Goal: Information Seeking & Learning: Learn about a topic

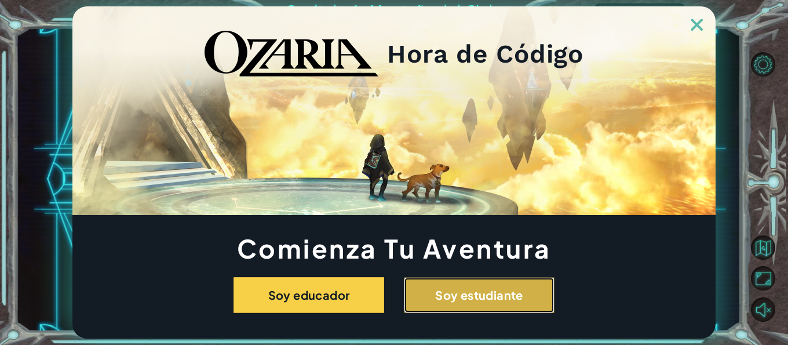
click at [526, 299] on button "Soy estudiante" at bounding box center [479, 295] width 151 height 36
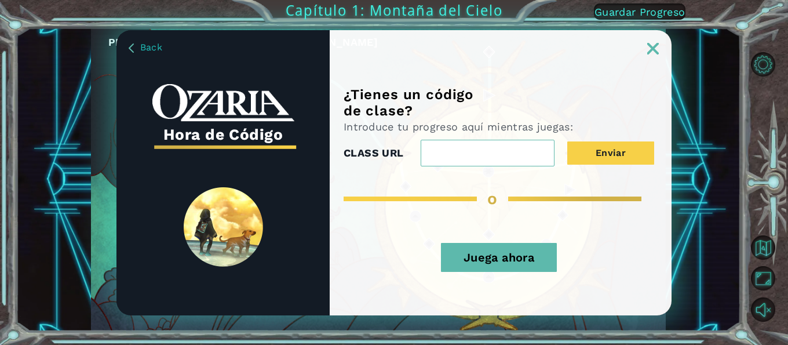
click at [473, 170] on div "¿Tienes un código de clase? Introduce tu progreso aquí mientras juegas: CLASS U…" at bounding box center [501, 200] width 342 height 229
click at [473, 155] on input "CLASS URL" at bounding box center [487, 153] width 134 height 27
click at [510, 252] on button "Juega ahora" at bounding box center [499, 257] width 116 height 29
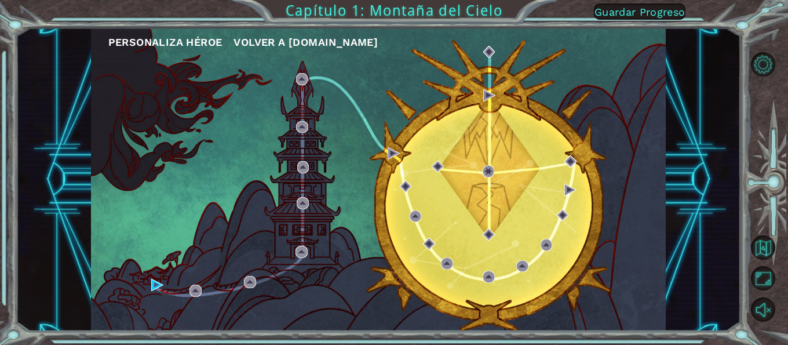
click at [150, 288] on div "Personaliza Héroe Volver a [DOMAIN_NAME]" at bounding box center [378, 179] width 574 height 303
click at [153, 283] on img at bounding box center [157, 285] width 12 height 12
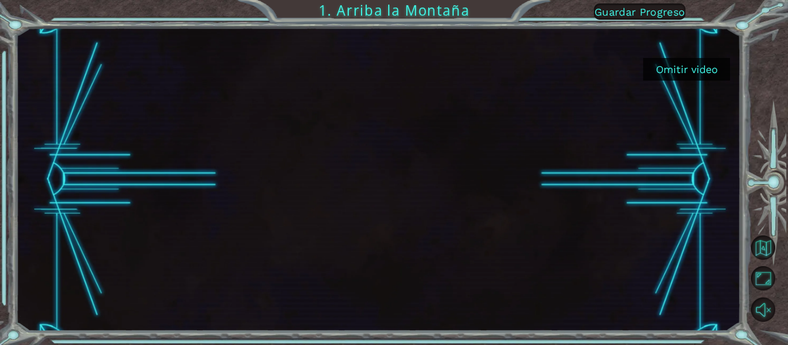
click at [700, 68] on button "Omitir video" at bounding box center [686, 69] width 87 height 23
click at [682, 96] on div at bounding box center [378, 179] width 724 height 303
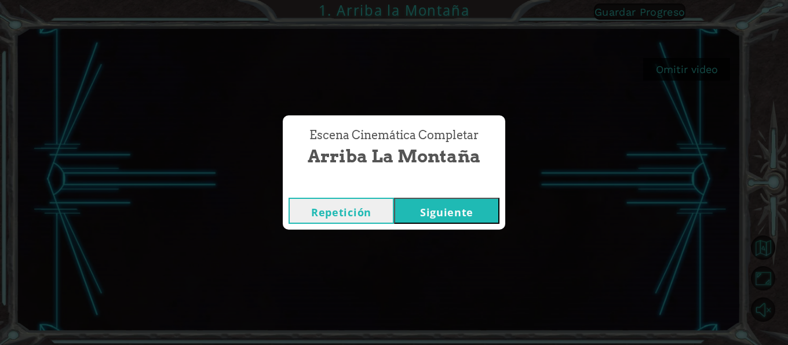
click at [683, 96] on div "Escena Cinemática Completar Arriba la Montaña Repetición [GEOGRAPHIC_DATA]" at bounding box center [394, 172] width 788 height 345
click at [440, 216] on button "Siguiente" at bounding box center [446, 210] width 105 height 26
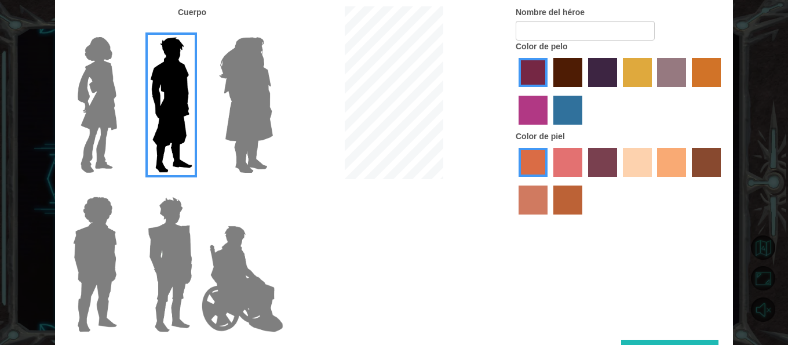
click at [246, 101] on img at bounding box center [245, 104] width 63 height 145
click at [272, 30] on input "Hero Amethyst" at bounding box center [272, 30] width 0 height 0
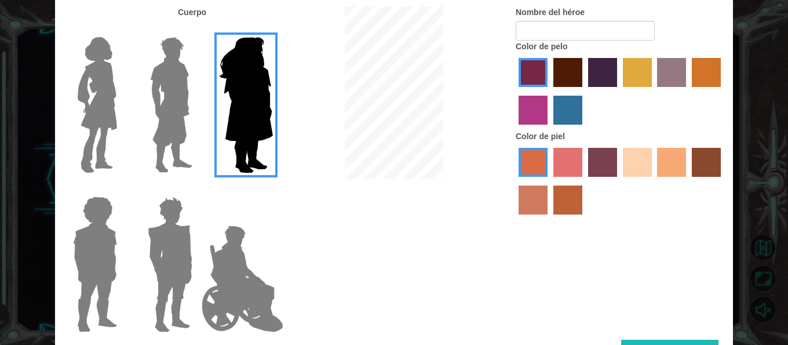
click at [113, 85] on img at bounding box center [97, 104] width 49 height 145
click at [122, 30] on input "Hero Connie" at bounding box center [122, 30] width 0 height 0
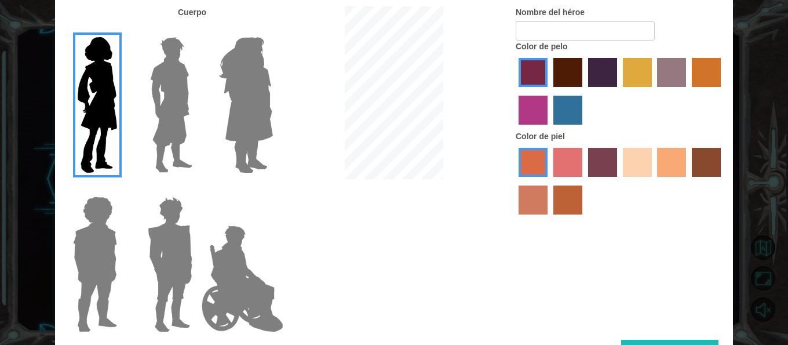
click at [112, 239] on img at bounding box center [94, 264] width 53 height 145
click at [122, 189] on input "Hero Steven" at bounding box center [122, 189] width 0 height 0
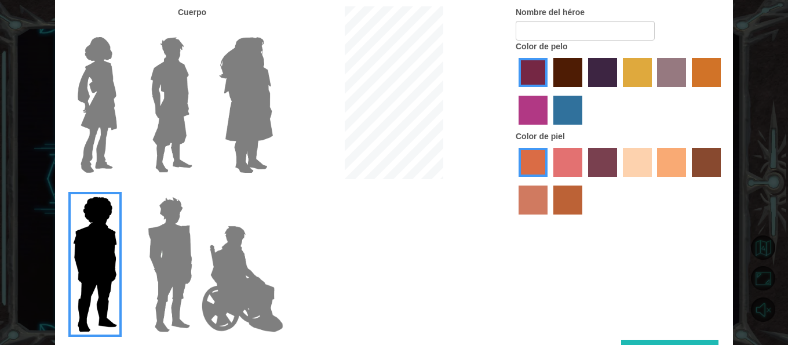
click at [156, 211] on img at bounding box center [170, 264] width 54 height 145
click at [197, 189] on input "Hero Garnet" at bounding box center [197, 189] width 0 height 0
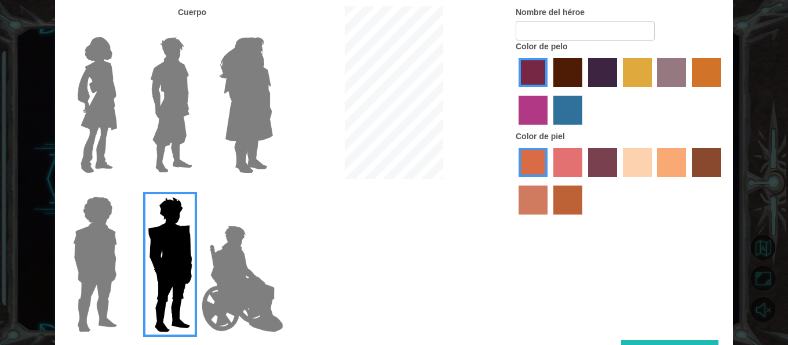
click at [235, 262] on img at bounding box center [242, 279] width 91 height 116
click at [272, 189] on input "Hero Jamie" at bounding box center [272, 189] width 0 height 0
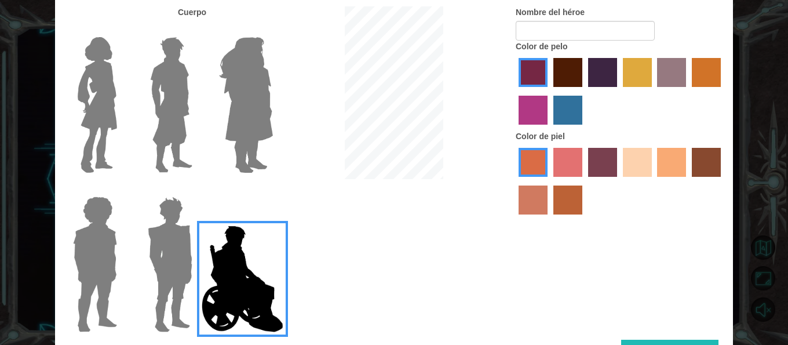
click at [132, 30] on div at bounding box center [167, 100] width 75 height 159
click at [200, 79] on div at bounding box center [167, 100] width 75 height 159
click at [178, 118] on img at bounding box center [171, 104] width 52 height 145
click at [197, 30] on input "Hero Lars" at bounding box center [197, 30] width 0 height 0
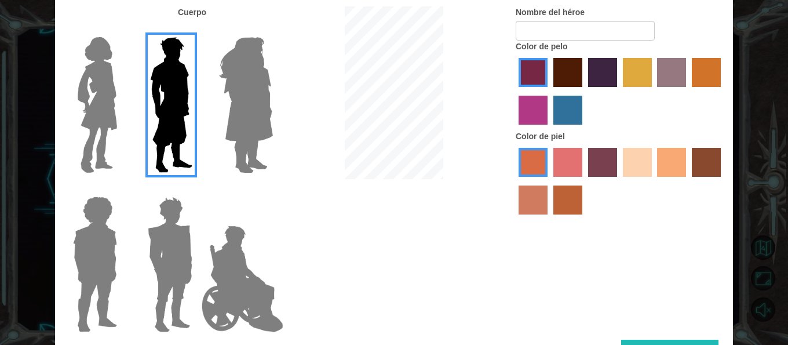
click at [224, 110] on img at bounding box center [245, 104] width 63 height 145
click at [272, 30] on input "Hero Amethyst" at bounding box center [272, 30] width 0 height 0
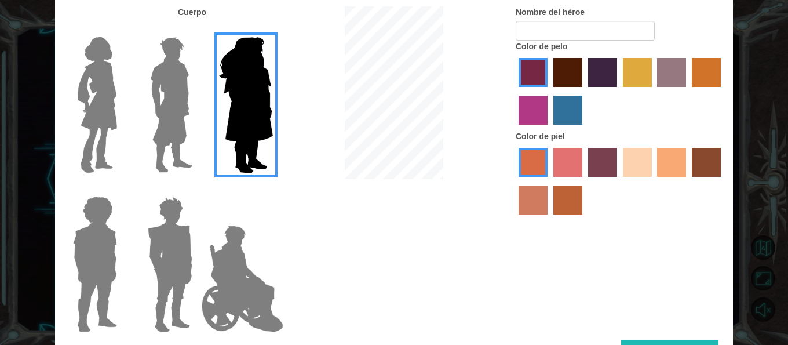
click at [101, 130] on img at bounding box center [97, 104] width 49 height 145
click at [122, 30] on input "Hero Connie" at bounding box center [122, 30] width 0 height 0
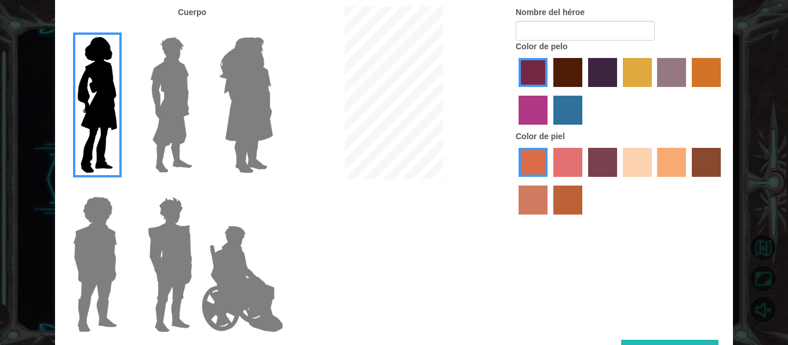
click at [157, 140] on img at bounding box center [171, 104] width 52 height 145
click at [197, 30] on input "Hero Lars" at bounding box center [197, 30] width 0 height 0
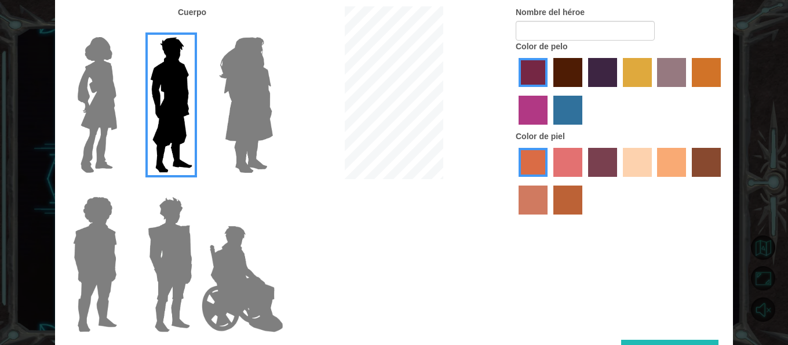
drag, startPoint x: 456, startPoint y: 182, endPoint x: 409, endPoint y: 187, distance: 47.2
click at [449, 182] on div "Cuerpo Nombre del héroe Color de pelo Color [PERSON_NAME]" at bounding box center [394, 172] width 678 height 333
click at [262, 285] on img at bounding box center [242, 279] width 91 height 116
click at [272, 189] on input "Hero Jamie" at bounding box center [272, 189] width 0 height 0
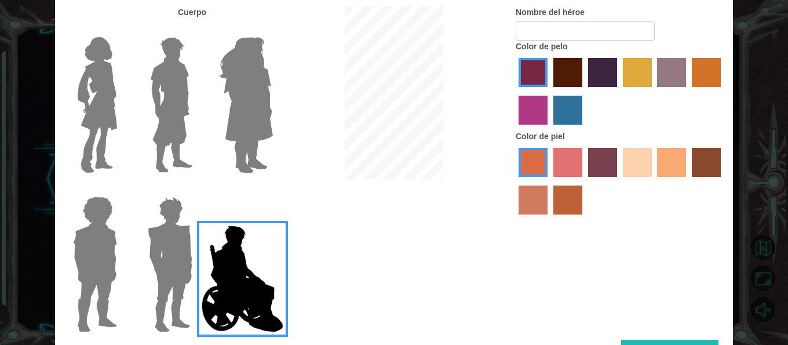
click at [159, 270] on img at bounding box center [170, 264] width 54 height 145
click at [197, 189] on input "Hero Garnet" at bounding box center [197, 189] width 0 height 0
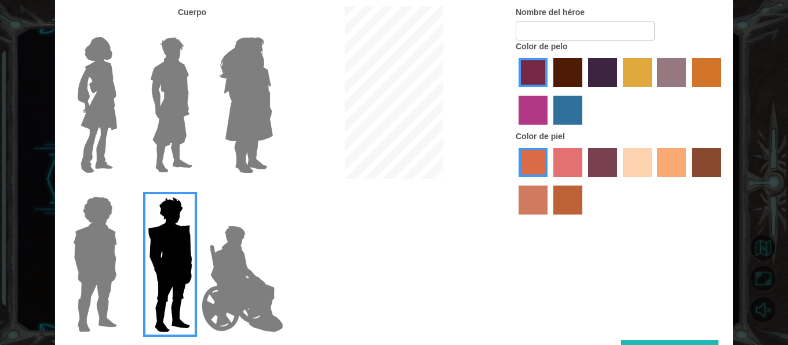
click at [125, 257] on div at bounding box center [92, 259] width 75 height 159
click at [120, 257] on img at bounding box center [94, 264] width 53 height 145
click at [122, 189] on input "Hero Steven" at bounding box center [122, 189] width 0 height 0
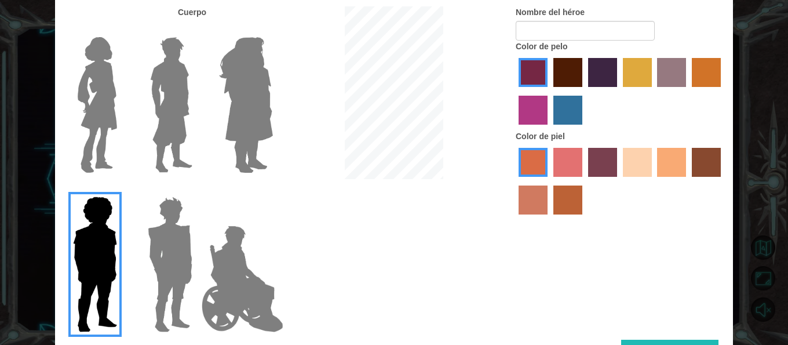
click at [112, 253] on img at bounding box center [94, 264] width 53 height 145
click at [122, 189] on input "Hero Steven" at bounding box center [122, 189] width 0 height 0
click at [240, 113] on img at bounding box center [245, 104] width 63 height 145
click at [272, 30] on input "Hero Amethyst" at bounding box center [272, 30] width 0 height 0
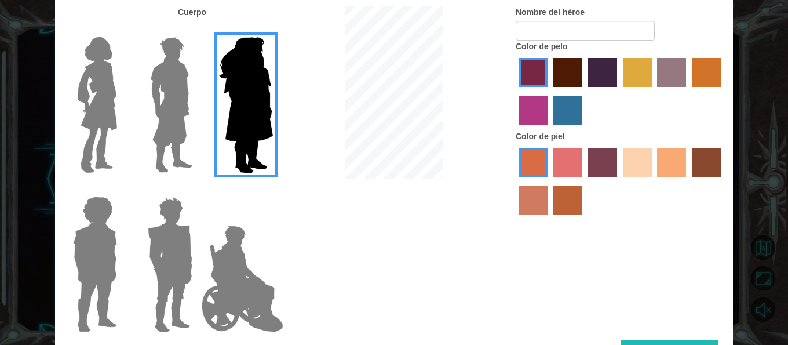
click at [182, 118] on img at bounding box center [171, 104] width 52 height 145
click at [197, 30] on input "Hero Lars" at bounding box center [197, 30] width 0 height 0
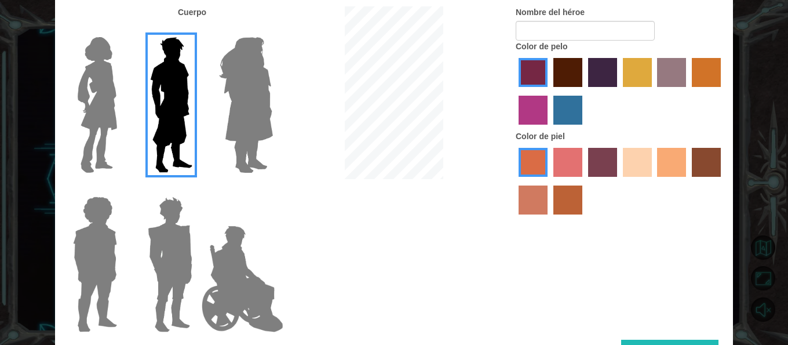
click at [126, 110] on div at bounding box center [92, 100] width 75 height 159
click at [121, 108] on img at bounding box center [97, 104] width 49 height 145
click at [122, 30] on input "Hero Connie" at bounding box center [122, 30] width 0 height 0
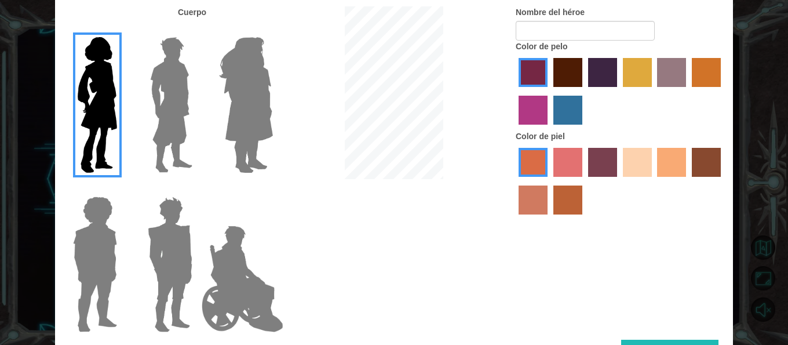
click at [174, 153] on img at bounding box center [171, 104] width 52 height 145
click at [197, 30] on input "Hero Lars" at bounding box center [197, 30] width 0 height 0
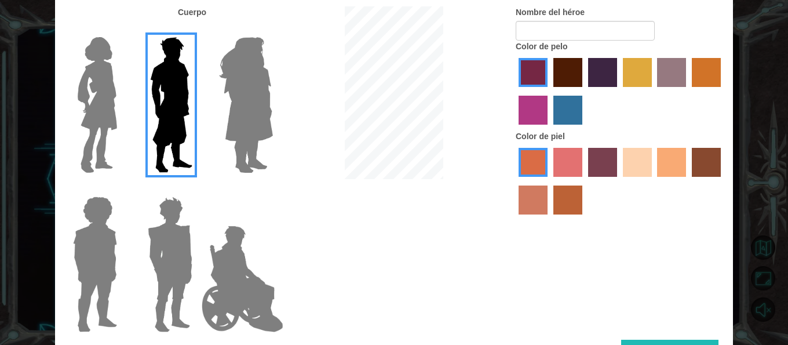
click at [594, 167] on label "tosca skin color" at bounding box center [602, 162] width 29 height 29
click at [584, 181] on input "tosca skin color" at bounding box center [584, 181] width 0 height 0
click at [562, 113] on label "lachmara hair color" at bounding box center [567, 110] width 29 height 29
click at [549, 129] on input "lachmara hair color" at bounding box center [549, 129] width 0 height 0
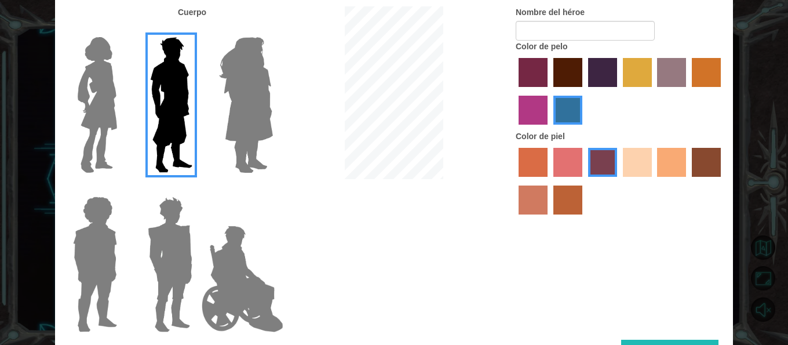
click at [640, 169] on label "sandy beach skin color" at bounding box center [637, 162] width 29 height 29
click at [618, 181] on input "sandy beach skin color" at bounding box center [618, 181] width 0 height 0
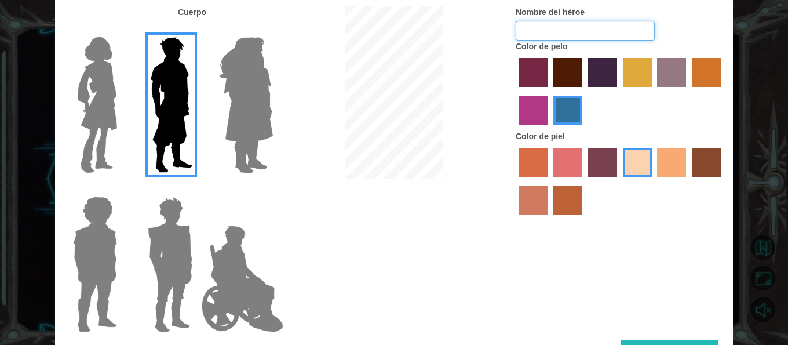
click at [548, 32] on input "Nombre del héroe" at bounding box center [584, 31] width 139 height 20
type input "robleis"
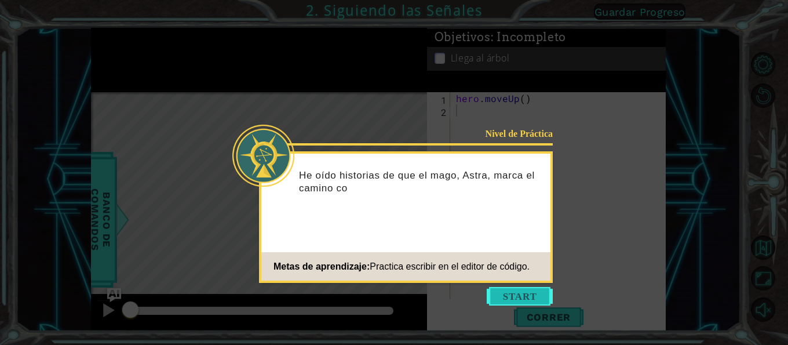
click at [530, 301] on button "Start" at bounding box center [519, 296] width 66 height 19
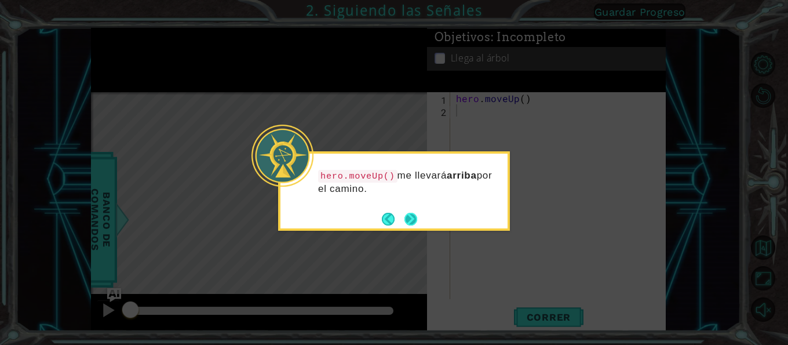
click at [405, 224] on button "Next" at bounding box center [410, 219] width 13 height 13
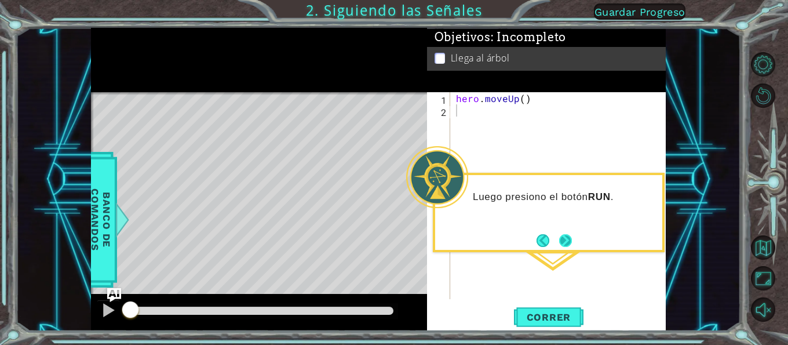
click at [568, 242] on button "Next" at bounding box center [565, 240] width 13 height 13
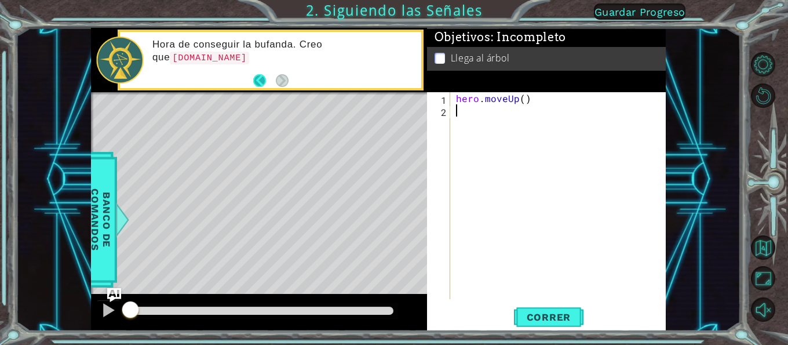
click at [257, 78] on button "Back" at bounding box center [264, 80] width 23 height 13
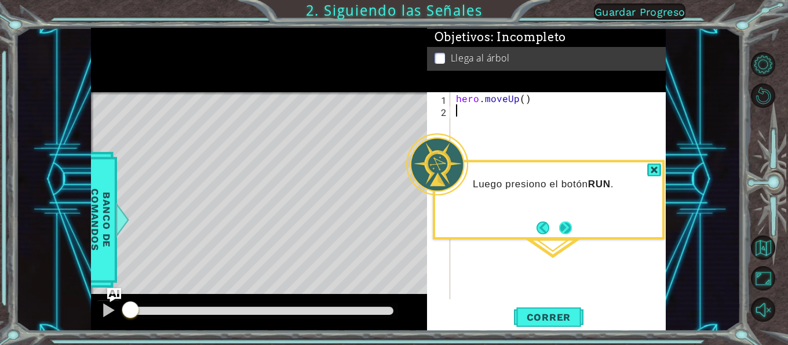
click at [566, 230] on button "Next" at bounding box center [565, 227] width 13 height 13
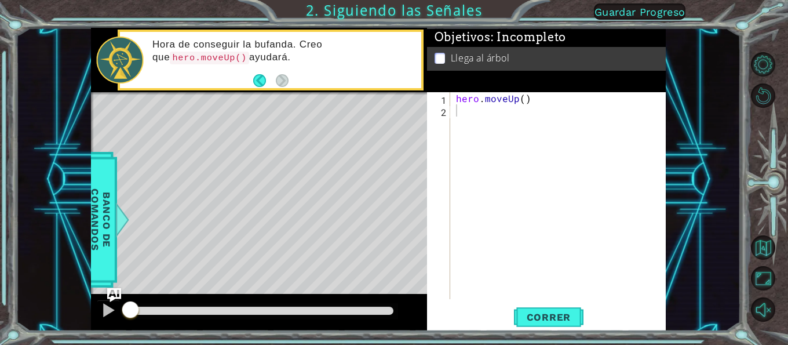
click at [275, 72] on footer at bounding box center [270, 80] width 35 height 17
click at [484, 115] on div "hero . moveUp ( )" at bounding box center [560, 207] width 215 height 231
click at [552, 317] on span "Correr" at bounding box center [549, 317] width 68 height 12
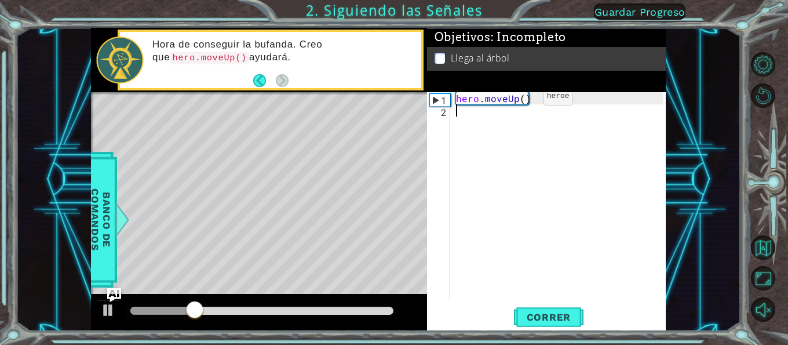
click at [523, 99] on div "hero . moveUp ( )" at bounding box center [560, 207] width 215 height 231
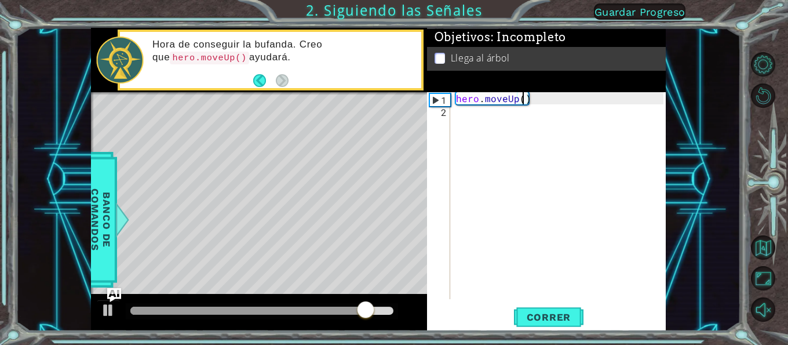
type textarea "hero.moveUp(2)"
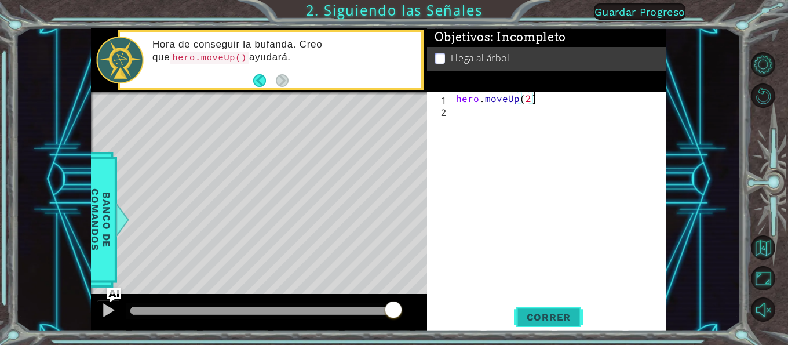
type textarea "hero.moveUp(2)"
click at [536, 325] on button "Correr" at bounding box center [548, 317] width 69 height 24
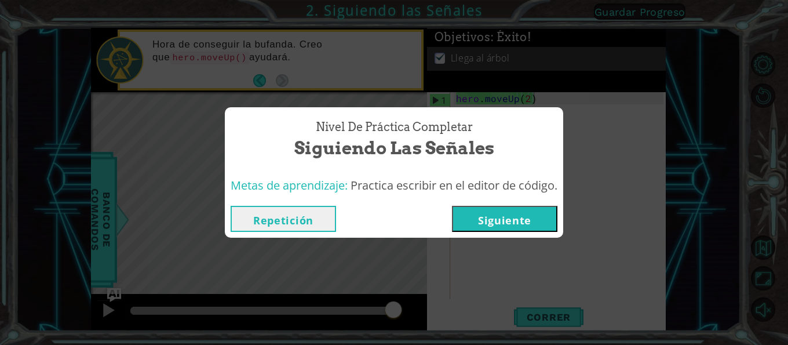
click at [515, 220] on button "Siguiente" at bounding box center [504, 219] width 105 height 26
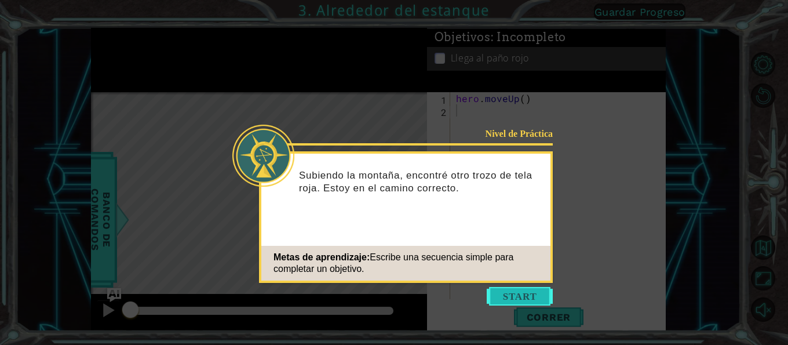
click at [543, 300] on button "Start" at bounding box center [519, 296] width 66 height 19
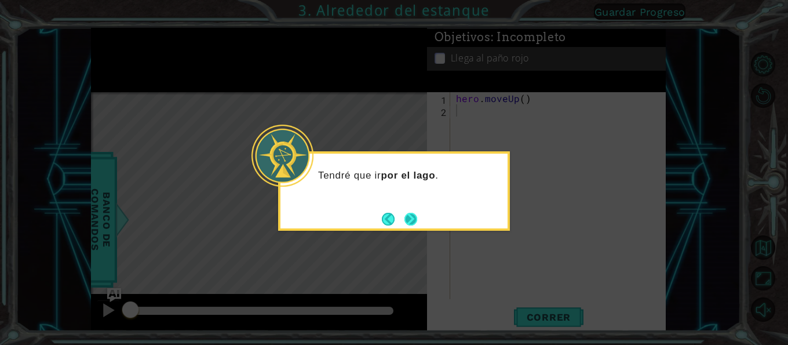
click at [404, 221] on button "Next" at bounding box center [410, 219] width 13 height 13
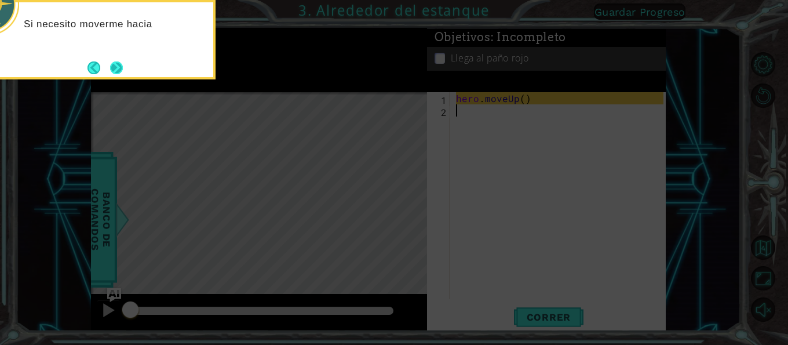
click at [112, 69] on button "Next" at bounding box center [116, 67] width 13 height 13
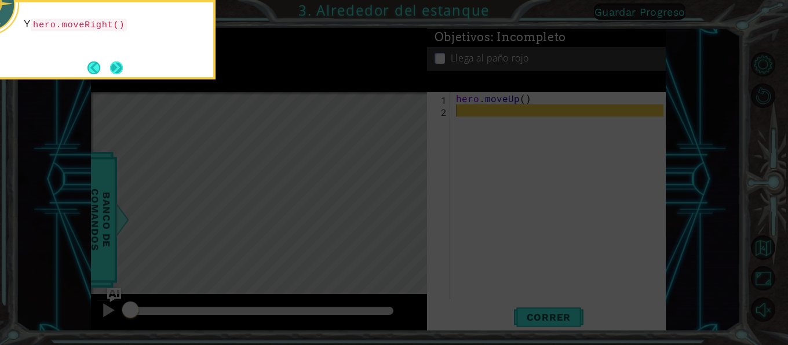
click at [120, 68] on button "Next" at bounding box center [116, 67] width 13 height 13
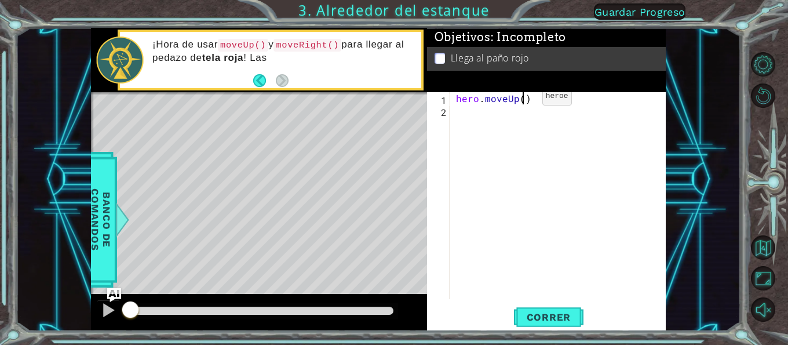
click at [522, 99] on div "hero . moveUp ( )" at bounding box center [560, 207] width 215 height 231
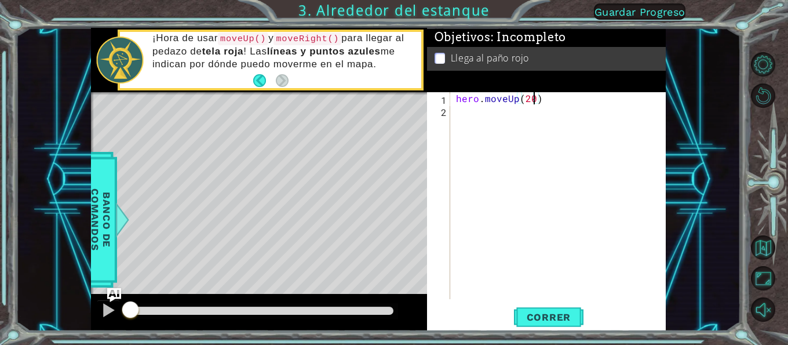
scroll to position [0, 5]
type textarea "hero.moveUp(2)"
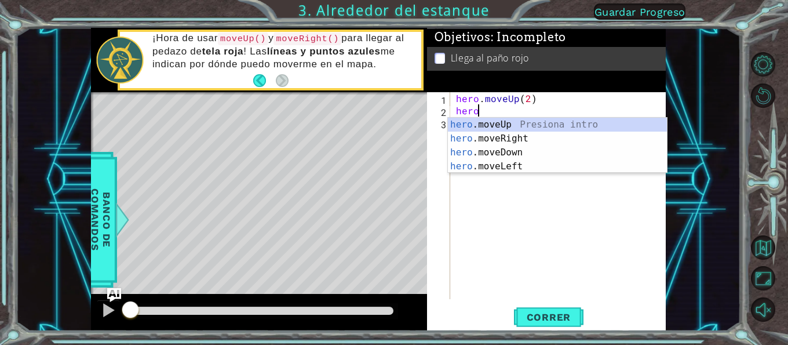
type textarea "hero."
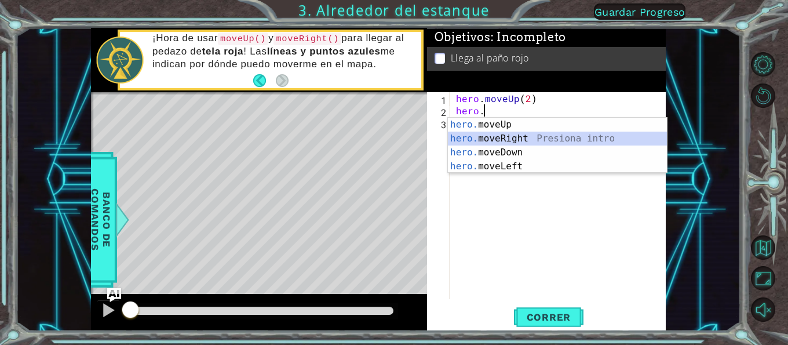
click at [514, 136] on div "hero. moveUp Presiona intro hero. moveRight Presiona intro hero. moveDown Presi…" at bounding box center [557, 159] width 219 height 83
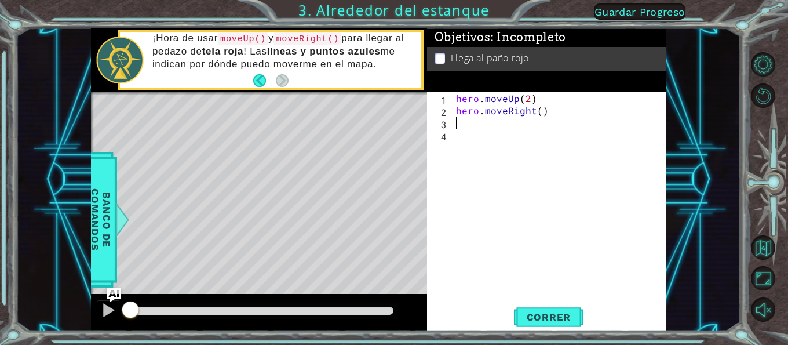
click at [540, 117] on div "hero . moveUp ( 2 ) hero . moveRight ( )" at bounding box center [560, 207] width 215 height 231
click at [535, 115] on div "hero . moveUp ( 2 ) hero . moveRight ( ) 1" at bounding box center [560, 207] width 215 height 231
click at [540, 125] on div "hero . moveUp ( 2 ) hero . moveRight ( 1 ) 1" at bounding box center [560, 207] width 215 height 231
type textarea "1"
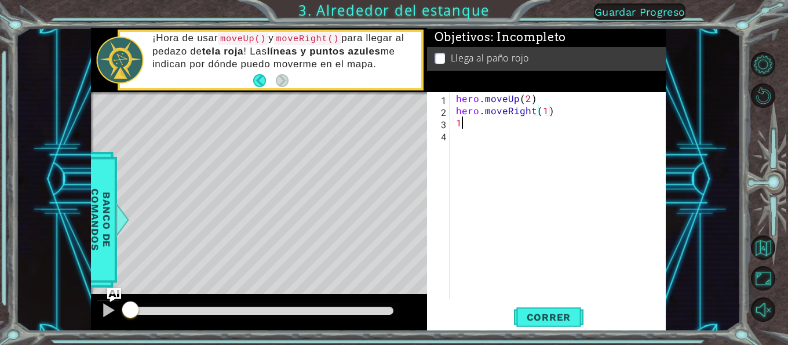
scroll to position [0, 0]
type textarea "he"
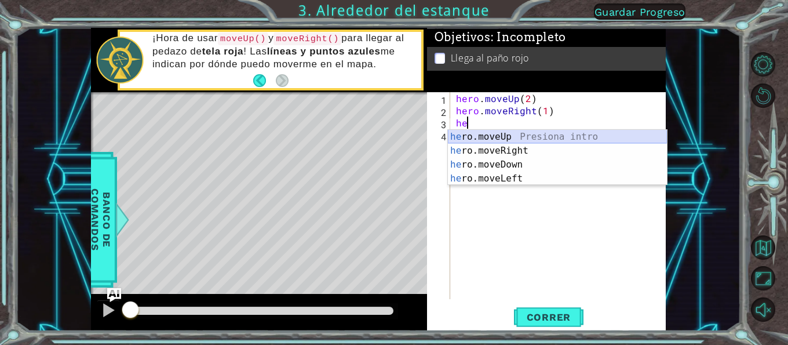
click at [514, 137] on div "he ro.moveUp Presiona intro he ro.moveRight Presiona intro he ro.moveDown Presi…" at bounding box center [557, 171] width 219 height 83
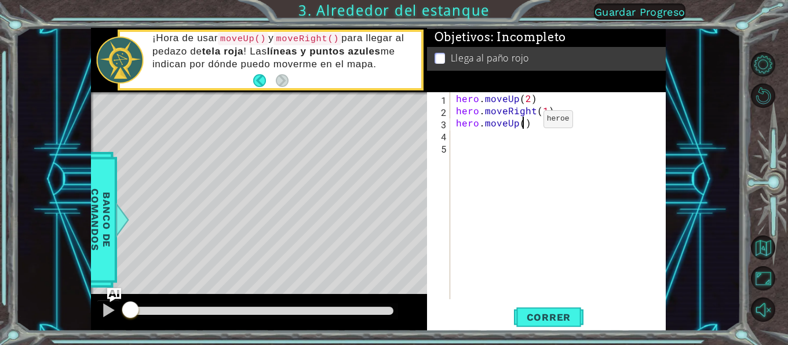
click at [522, 124] on div "hero . moveUp ( 2 ) hero . moveRight ( 1 ) hero . moveUp ( )" at bounding box center [560, 207] width 215 height 231
type textarea "hero.moveUp(1)"
click at [568, 321] on span "Correr" at bounding box center [549, 317] width 68 height 12
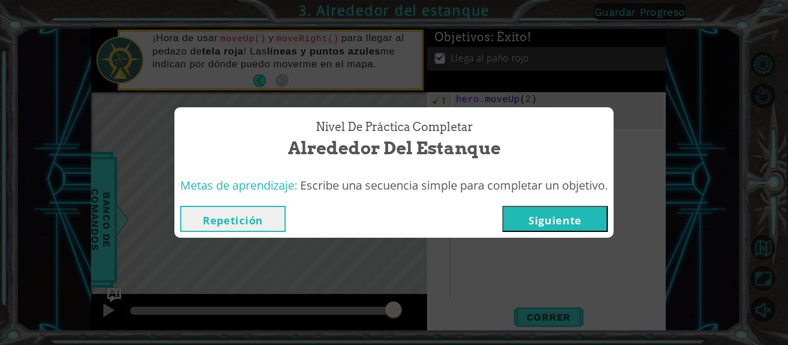
click at [548, 225] on button "Siguiente" at bounding box center [554, 219] width 105 height 26
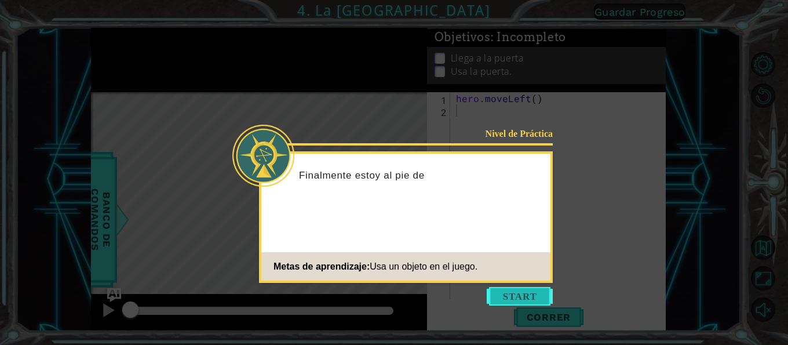
click at [495, 300] on button "Start" at bounding box center [519, 296] width 66 height 19
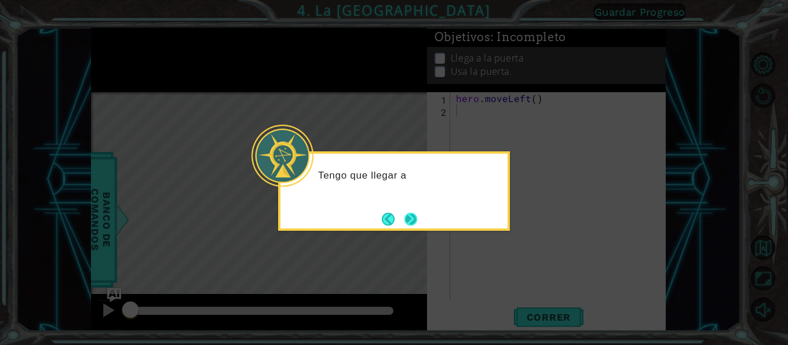
click at [416, 213] on button "Next" at bounding box center [410, 219] width 13 height 13
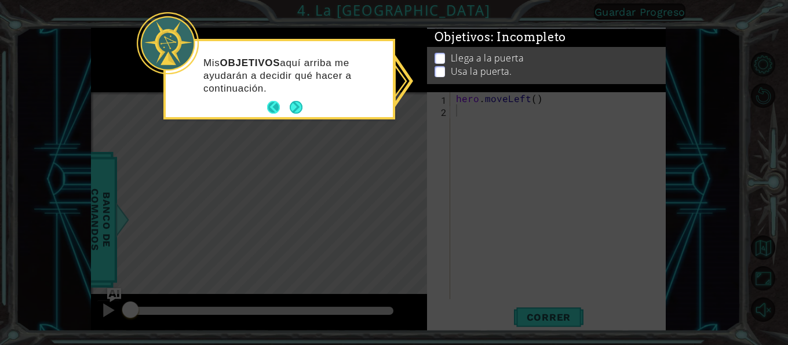
click at [283, 106] on button "Back" at bounding box center [278, 107] width 23 height 13
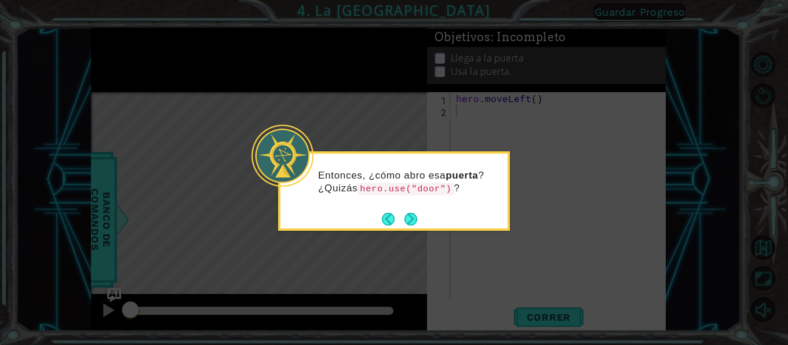
click at [291, 108] on icon at bounding box center [394, 172] width 788 height 345
click at [415, 225] on button "Next" at bounding box center [410, 219] width 13 height 13
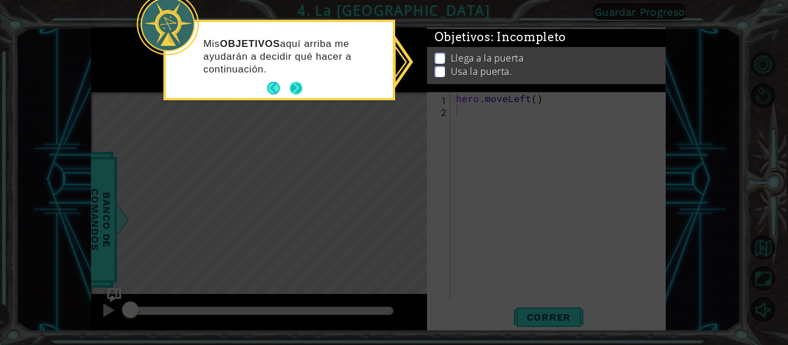
click at [301, 91] on button "Next" at bounding box center [296, 88] width 13 height 13
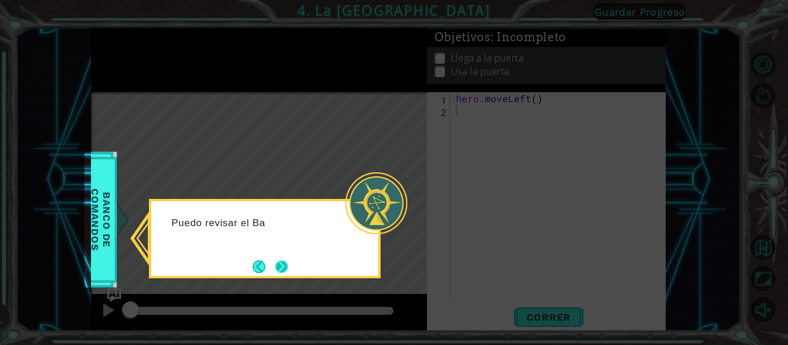
click at [287, 263] on button "Next" at bounding box center [281, 266] width 13 height 13
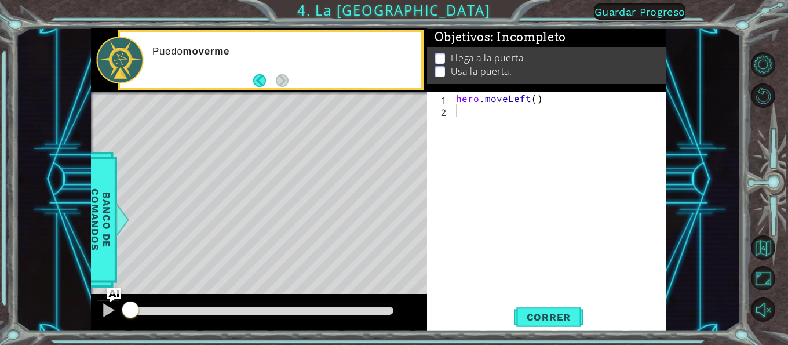
click at [276, 93] on div at bounding box center [259, 93] width 336 height 3
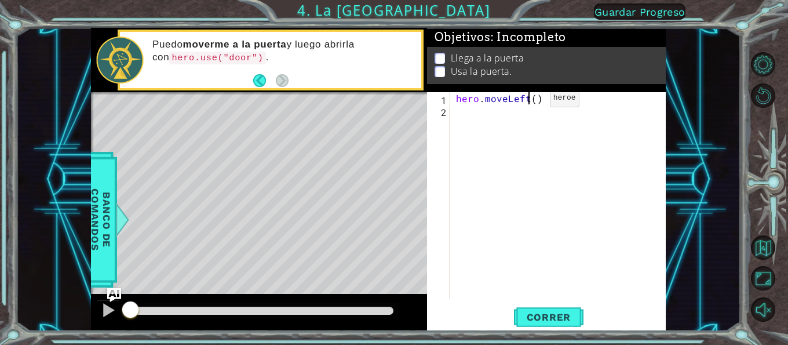
click at [530, 101] on div "hero . moveLeft ( )" at bounding box center [560, 207] width 215 height 231
type textarea "hero.moveLeft(2)"
click at [558, 105] on div "hero . moveLeft ( 2 )" at bounding box center [560, 207] width 215 height 231
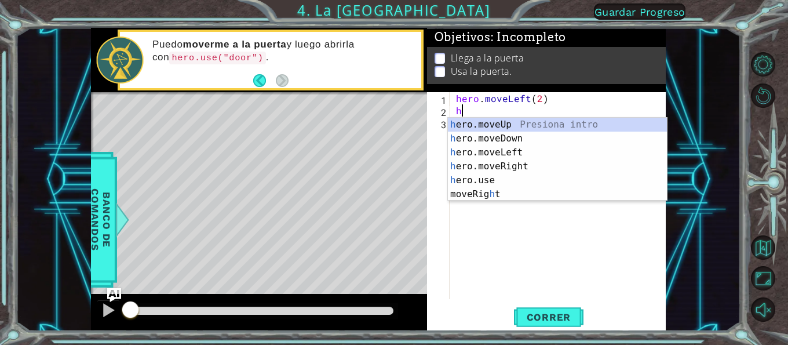
type textarea "he"
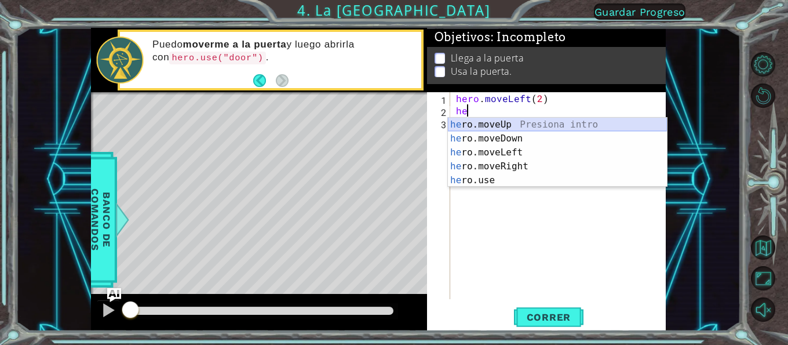
click at [522, 120] on div "he ro.moveUp Presiona intro he ro.moveDown Presiona intro he ro.moveLeft Presio…" at bounding box center [557, 166] width 219 height 97
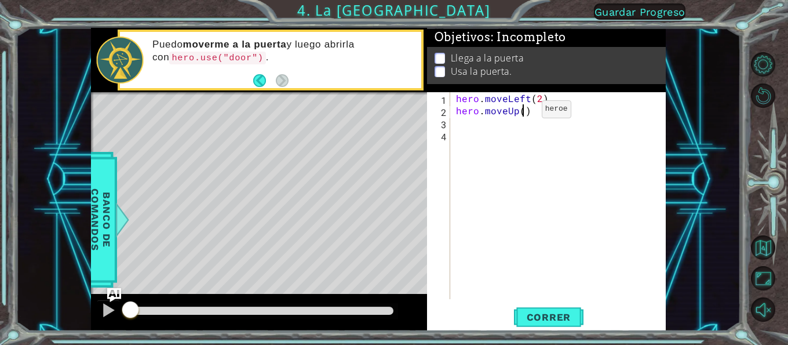
click at [522, 112] on div "hero . moveLeft ( 2 ) hero . moveUp ( )" at bounding box center [560, 207] width 215 height 231
type textarea "hero.moveUp(2)"
click at [526, 150] on div "hero . moveLeft ( 2 ) hero . moveUp ( 2 )" at bounding box center [560, 207] width 215 height 231
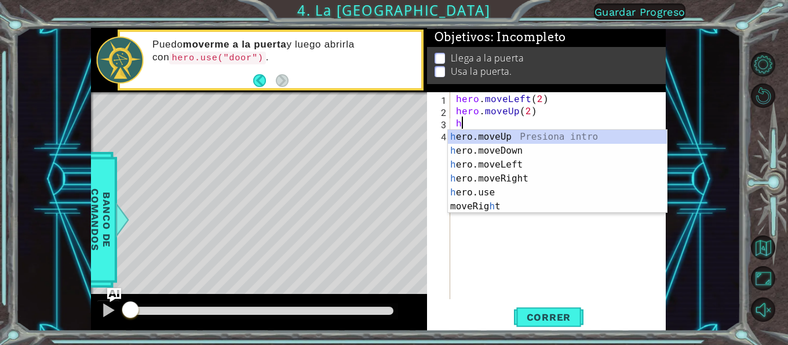
type textarea "he"
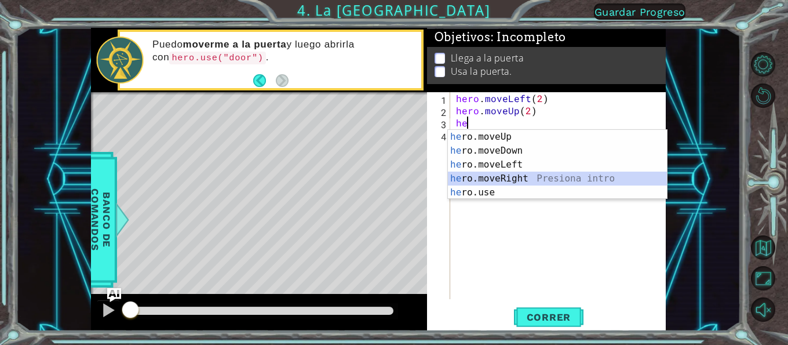
click at [520, 177] on div "he ro.moveUp Presiona intro he ro.moveDown Presiona intro he ro.moveLeft Presio…" at bounding box center [557, 178] width 219 height 97
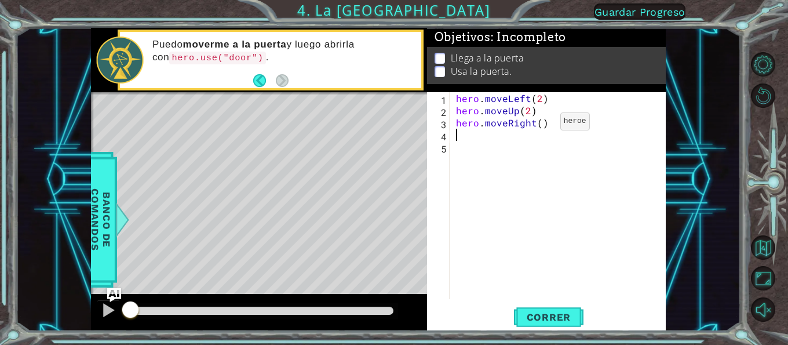
click at [540, 125] on div "hero . moveLeft ( 2 ) hero . moveUp ( 2 ) hero . moveRight ( )" at bounding box center [560, 207] width 215 height 231
type textarea "hero.moveRight(2)"
click at [551, 138] on div "hero . moveLeft ( 2 ) hero . moveUp ( 2 ) hero . moveRight ( 2 )" at bounding box center [560, 207] width 215 height 231
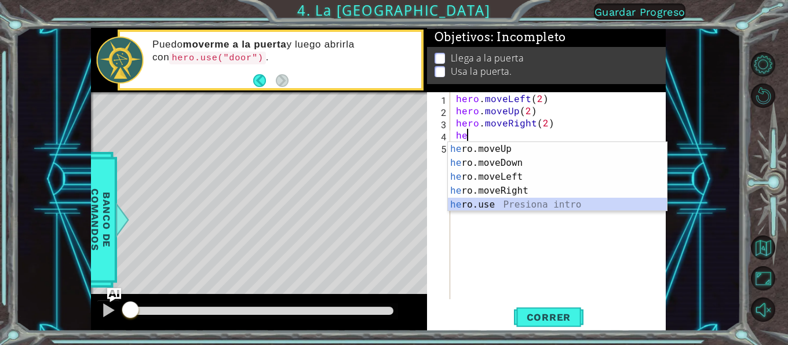
click at [483, 201] on div "he ro.moveUp Presiona intro he ro.moveDown Presiona intro he ro.moveLeft Presio…" at bounding box center [557, 190] width 219 height 97
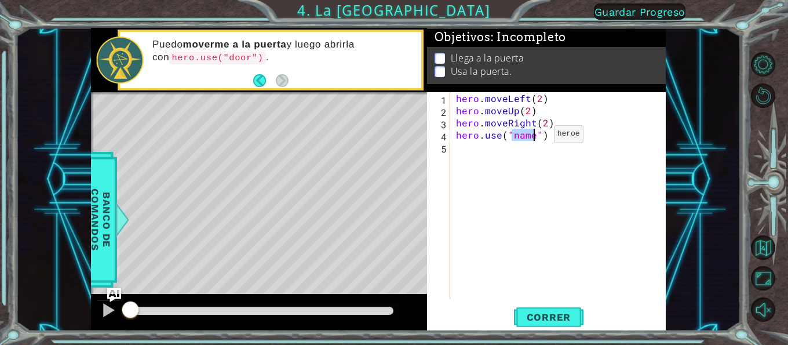
click at [534, 137] on div "hero . moveLeft ( 2 ) hero . moveUp ( 2 ) hero . moveRight ( 2 ) hero . use ( "…" at bounding box center [558, 195] width 210 height 207
type textarea "hero.use("door")"
click at [559, 145] on div "hero . moveLeft ( 2 ) hero . moveUp ( 2 ) hero . moveRight ( 2 ) hero . use ( "…" at bounding box center [560, 207] width 215 height 231
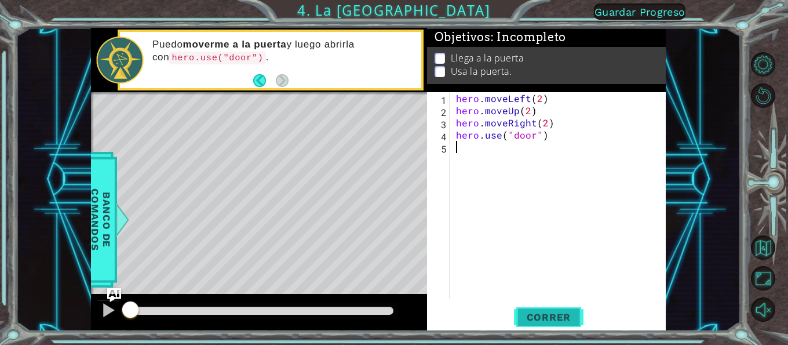
click at [533, 309] on button "Correr" at bounding box center [548, 317] width 69 height 24
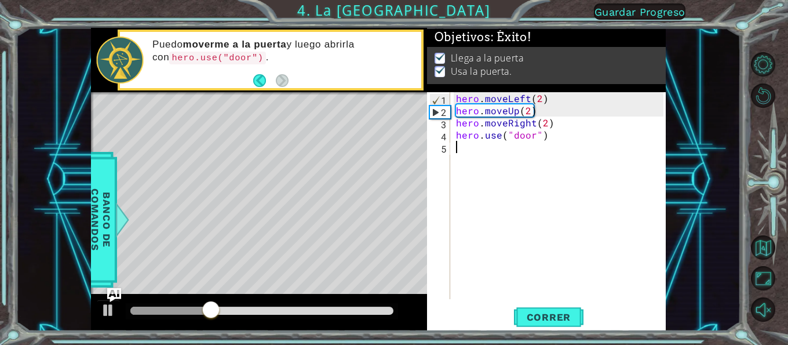
click at [544, 235] on div "1 2 3 4 5 hero . moveLeft ( 2 ) hero . moveUp ( 2 ) hero . moveRight ( 2 ) hero…" at bounding box center [545, 195] width 236 height 207
drag, startPoint x: 544, startPoint y: 235, endPoint x: 310, endPoint y: 176, distance: 241.7
click at [310, 176] on div "Level Map" at bounding box center [358, 262] width 535 height 341
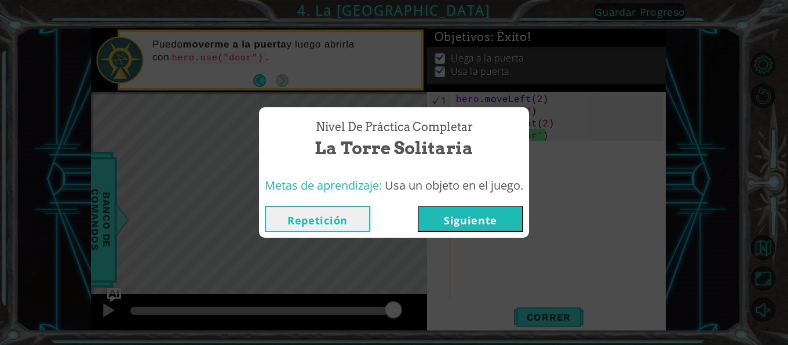
click at [457, 222] on button "Siguiente" at bounding box center [470, 219] width 105 height 26
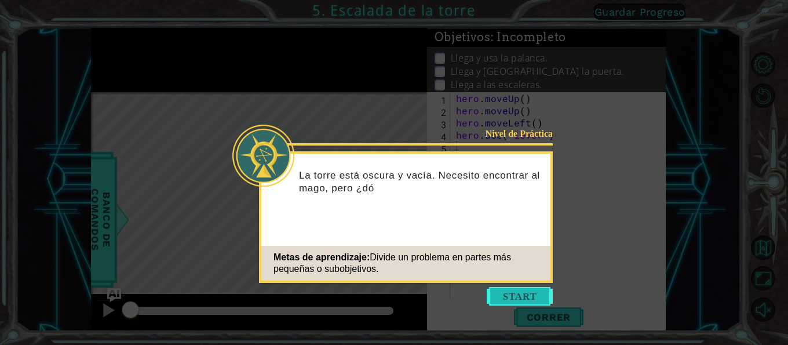
click at [532, 292] on button "Start" at bounding box center [519, 296] width 66 height 19
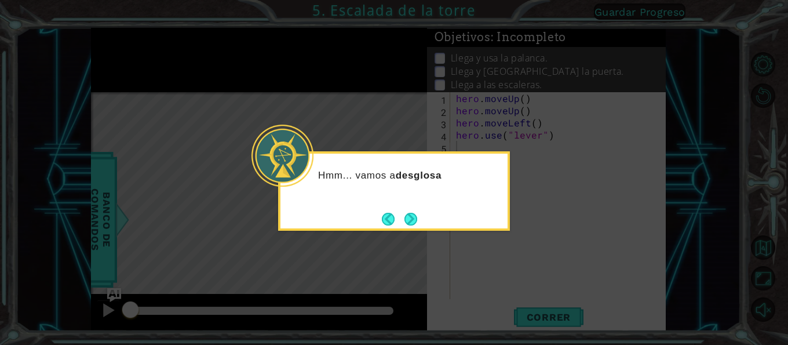
click at [416, 213] on button "Next" at bounding box center [410, 219] width 13 height 13
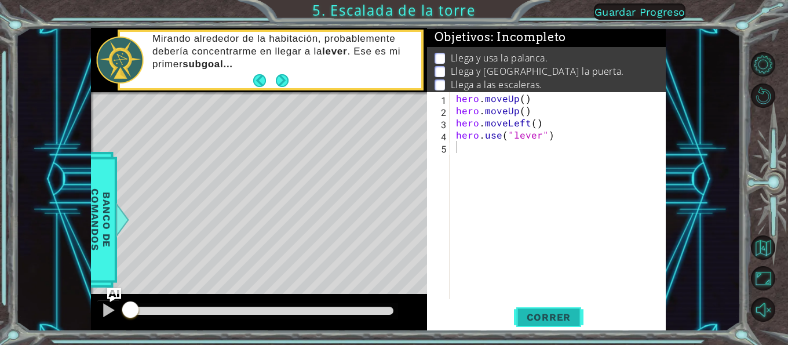
click at [577, 309] on button "Correr" at bounding box center [548, 317] width 69 height 24
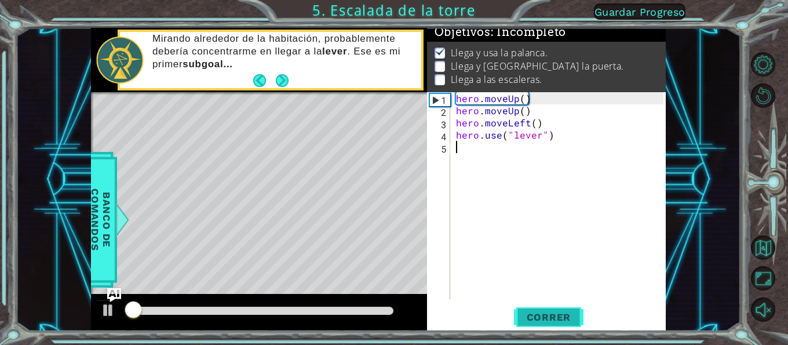
scroll to position [10, 0]
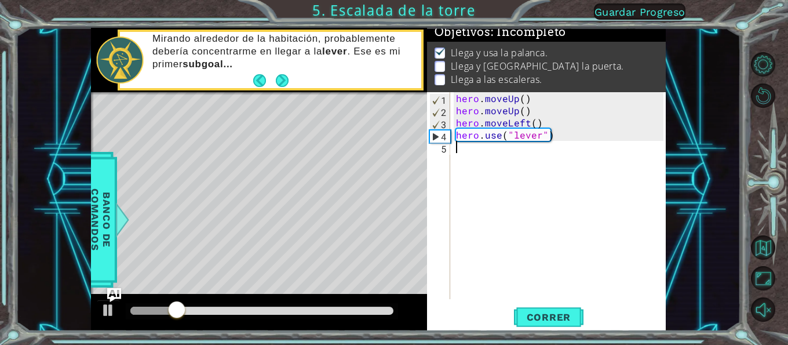
click at [489, 155] on div "hero . moveUp ( ) hero . moveUp ( ) hero . moveLeft ( ) hero . use ( "lever" )" at bounding box center [560, 207] width 215 height 231
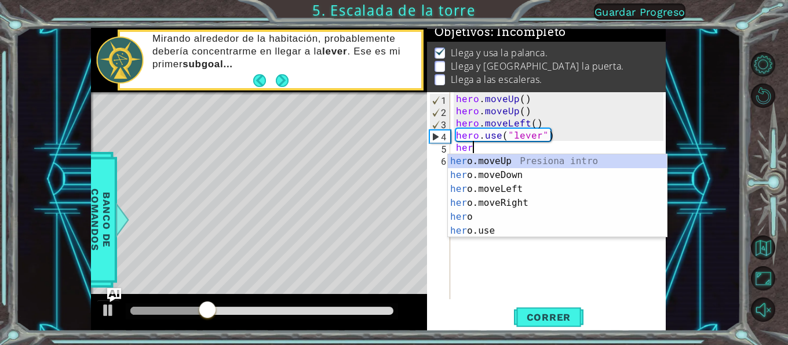
type textarea "hero"
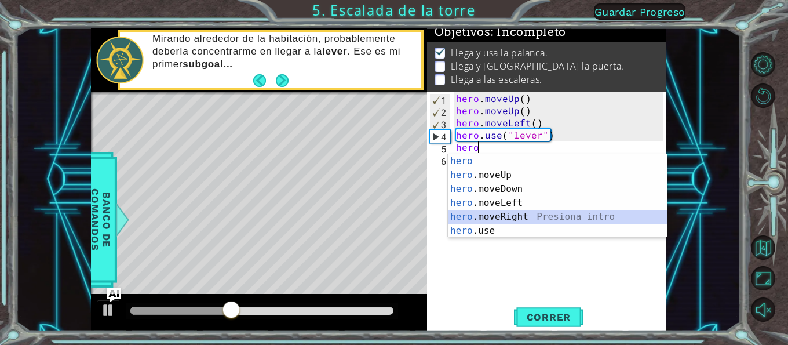
scroll to position [0, 0]
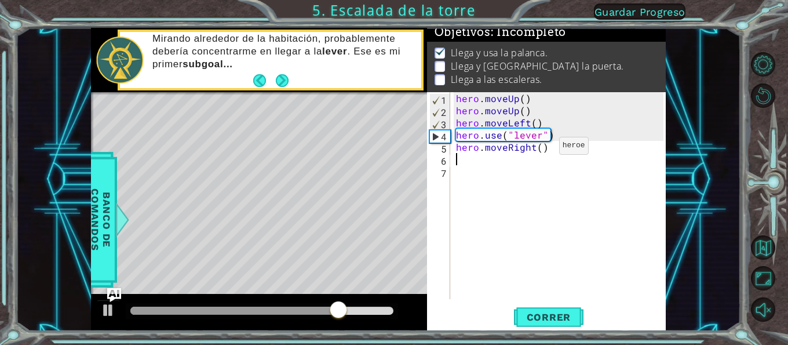
click at [539, 148] on div "hero . moveUp ( ) hero . moveUp ( ) hero . moveLeft ( ) hero . use ( "lever" ) …" at bounding box center [560, 207] width 215 height 231
type textarea "hero.moveRight(3)"
click at [565, 161] on div "hero . moveUp ( ) hero . moveUp ( ) hero . moveLeft ( ) hero . use ( "lever" ) …" at bounding box center [560, 207] width 215 height 231
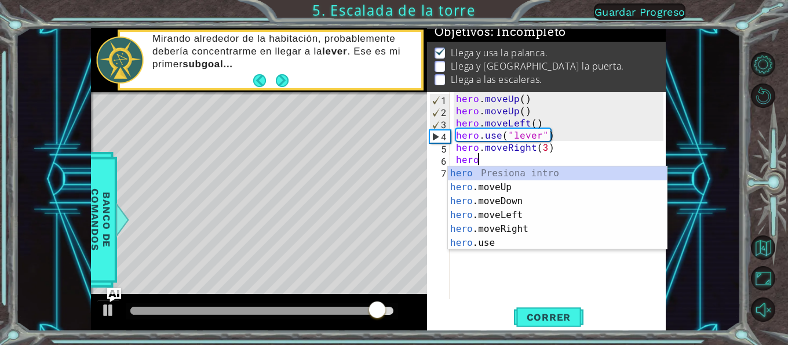
scroll to position [0, 1]
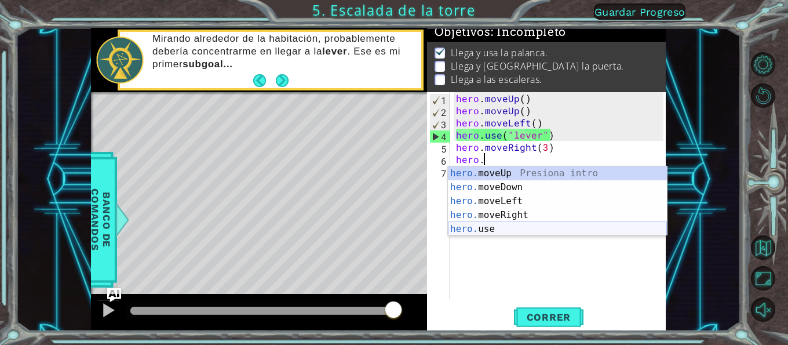
click at [530, 229] on div "hero. moveUp Presiona intro hero. moveDown Presiona intro hero. moveLeft Presio…" at bounding box center [557, 214] width 219 height 97
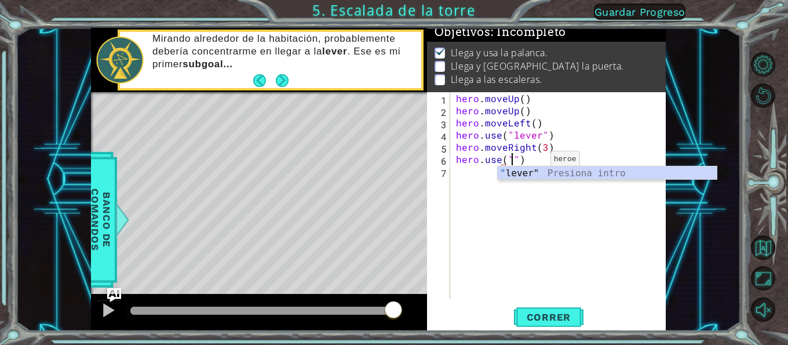
scroll to position [0, 3]
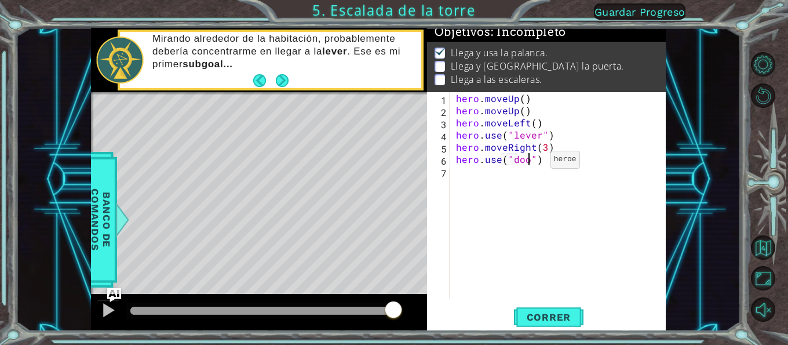
type textarea "hero.use("door")"
click at [558, 318] on span "Correr" at bounding box center [549, 317] width 68 height 12
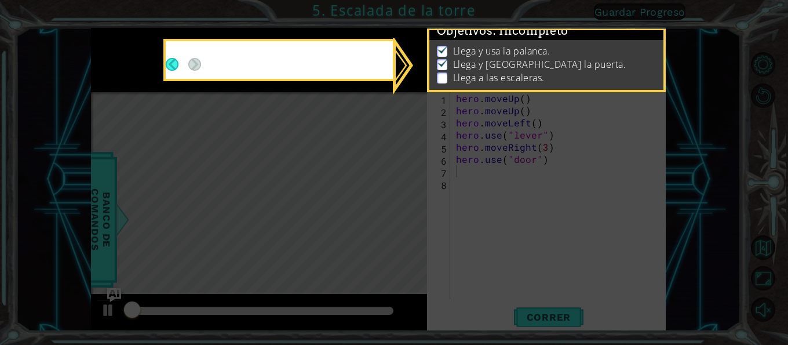
scroll to position [10, 0]
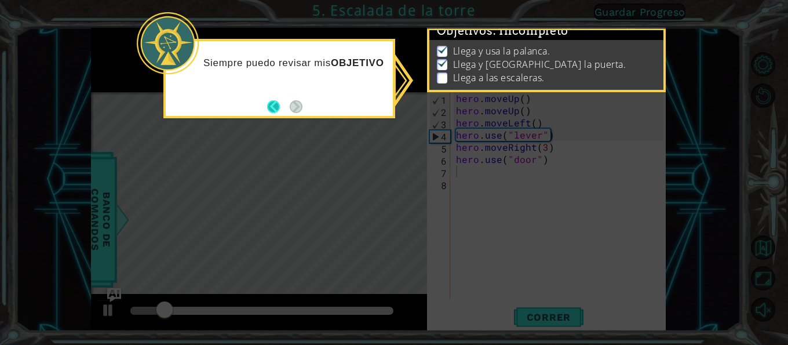
click at [274, 105] on button "Back" at bounding box center [278, 106] width 23 height 13
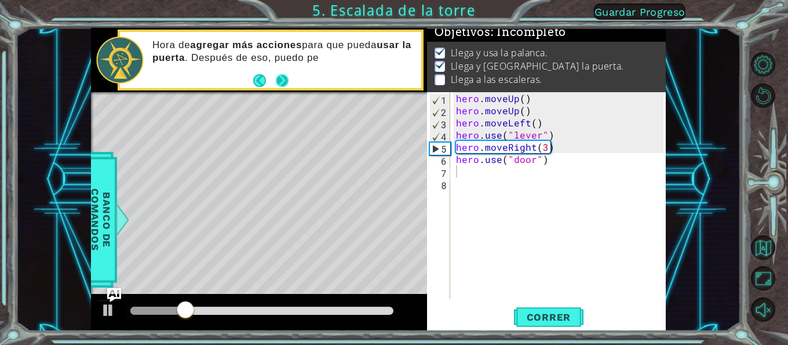
click at [284, 79] on button "Next" at bounding box center [282, 80] width 13 height 13
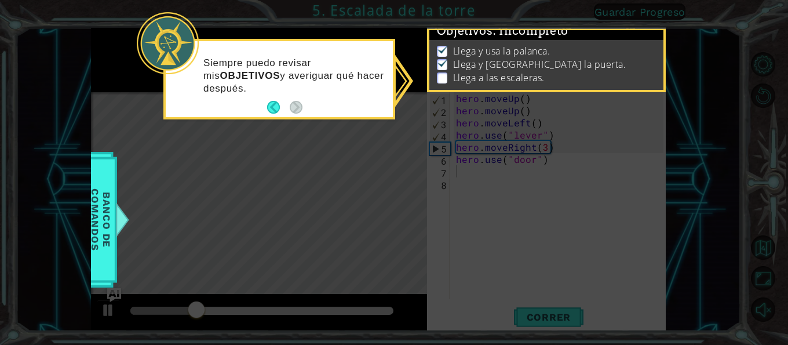
click at [276, 114] on footer at bounding box center [284, 106] width 35 height 17
click at [272, 110] on button "Back" at bounding box center [278, 107] width 23 height 13
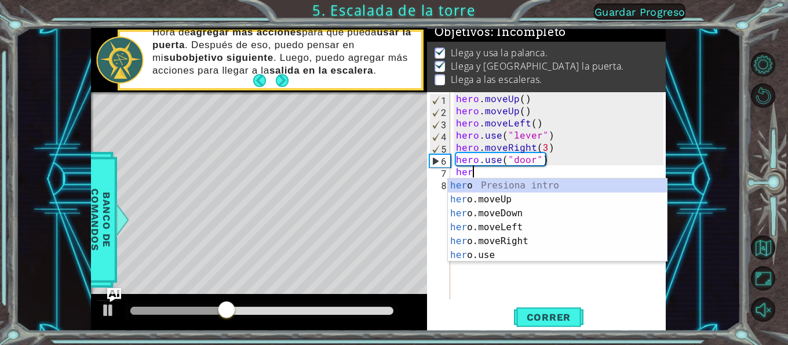
type textarea "hero"
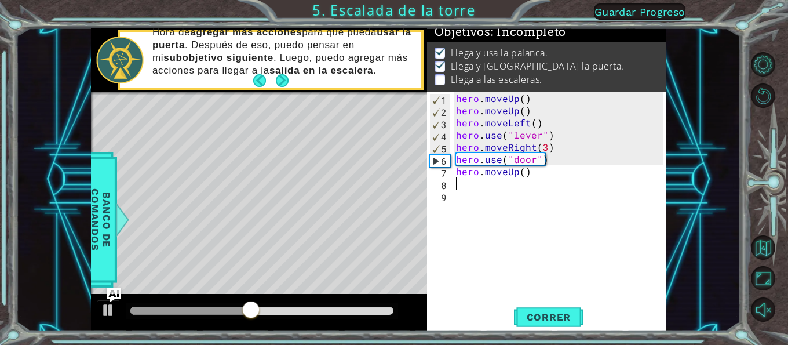
scroll to position [0, 0]
click at [519, 171] on div "hero . moveUp ( ) hero . moveUp ( ) hero . moveLeft ( ) hero . use ( "lever" ) …" at bounding box center [560, 207] width 215 height 231
type textarea "hero.moveUp(2)"
click at [601, 186] on div "hero . moveUp ( ) hero . moveUp ( ) hero . moveLeft ( ) hero . use ( "lever" ) …" at bounding box center [560, 207] width 215 height 231
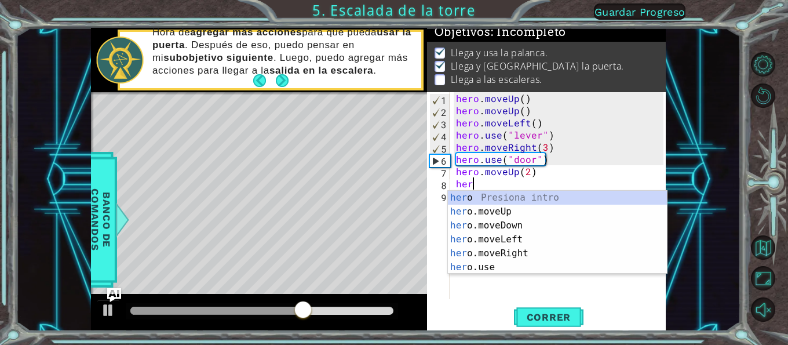
scroll to position [0, 1]
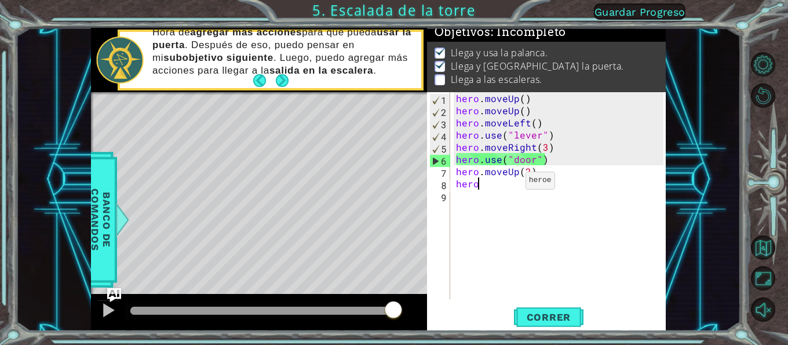
click at [506, 183] on div "hero . moveUp ( ) hero . moveUp ( ) hero . moveLeft ( ) hero . use ( "lever" ) …" at bounding box center [560, 207] width 215 height 231
type textarea "hero."
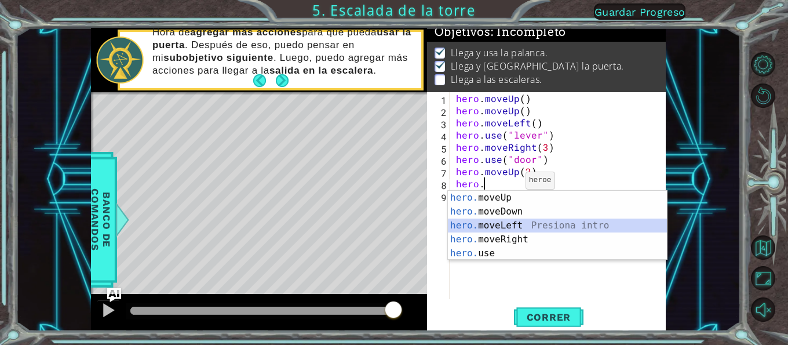
click at [505, 223] on div "hero. moveUp Presiona intro hero. moveDown Presiona intro hero. moveLeft Presio…" at bounding box center [557, 239] width 219 height 97
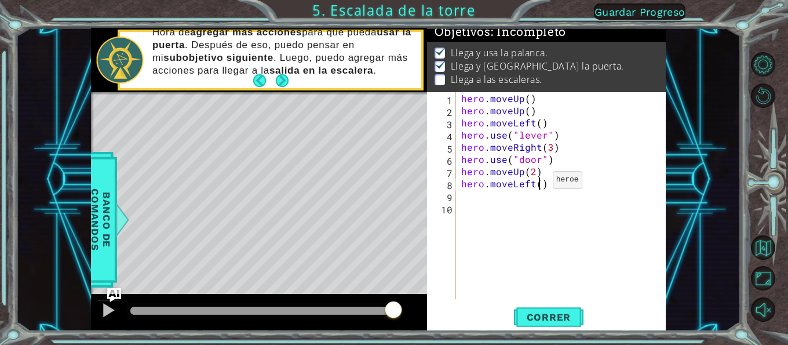
click at [538, 182] on div "hero . moveUp ( ) hero . moveUp ( ) hero . moveLeft ( ) hero . use ( "lever" ) …" at bounding box center [564, 207] width 210 height 231
type textarea "hero.moveLeft(4)"
click at [569, 195] on div "hero . moveUp ( ) hero . moveUp ( ) hero . moveLeft ( ) hero . use ( "lever" ) …" at bounding box center [564, 207] width 210 height 231
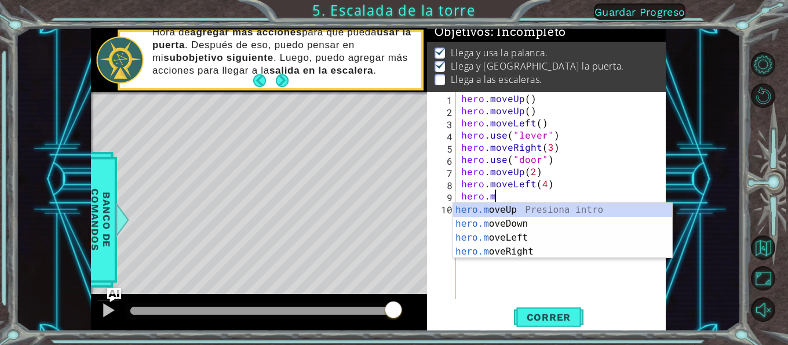
scroll to position [0, 1]
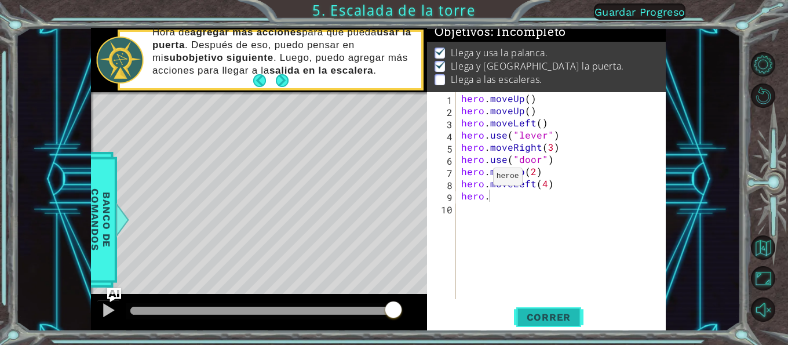
drag, startPoint x: 563, startPoint y: 317, endPoint x: 557, endPoint y: 317, distance: 6.9
click at [561, 318] on span "Correr" at bounding box center [549, 317] width 68 height 12
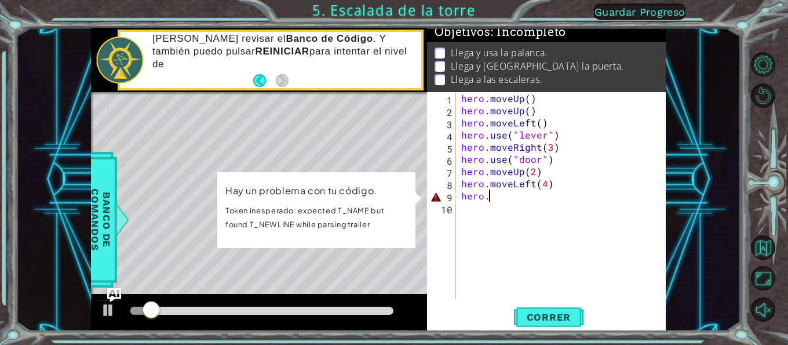
click at [429, 196] on div "hero. 1 2 3 4 5 6 7 8 9 10 hero . moveUp ( ) hero . moveUp ( ) hero . moveLeft …" at bounding box center [545, 195] width 236 height 207
click at [514, 197] on div "hero . moveUp ( ) hero . moveUp ( ) hero . moveLeft ( ) hero . use ( "lever" ) …" at bounding box center [564, 207] width 210 height 231
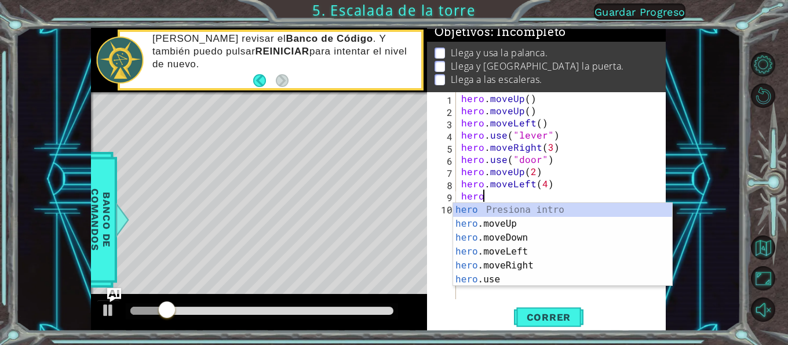
scroll to position [0, 1]
type textarea "h"
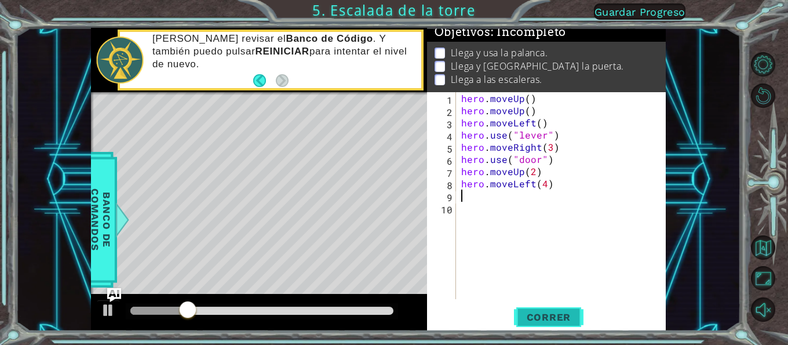
click at [558, 318] on span "Correr" at bounding box center [549, 317] width 68 height 12
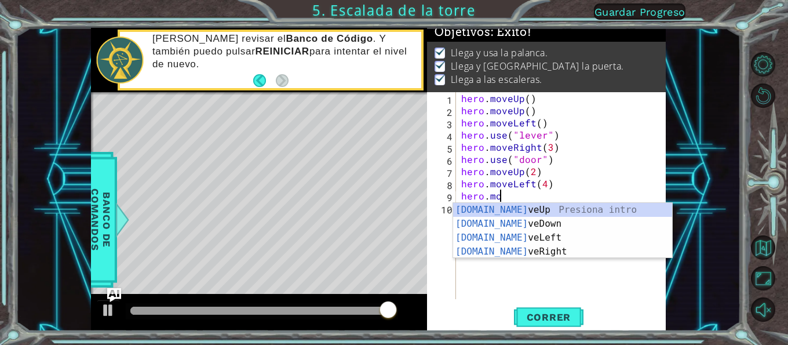
scroll to position [0, 2]
type textarea "[DOMAIN_NAME]"
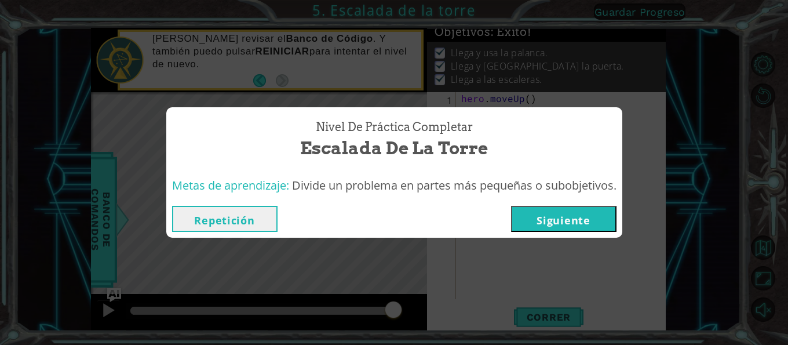
click at [573, 227] on button "Siguiente" at bounding box center [563, 219] width 105 height 26
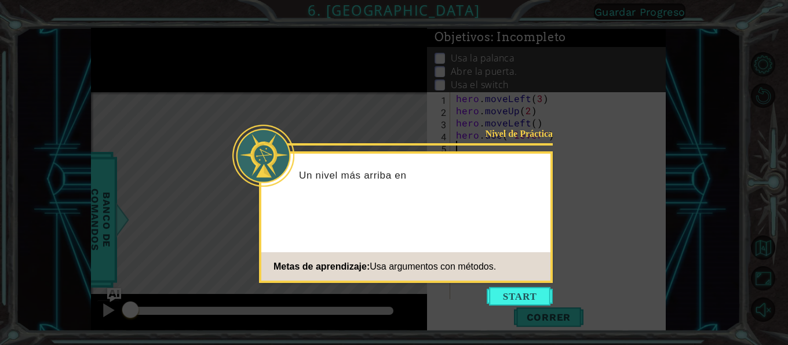
click at [528, 286] on icon at bounding box center [394, 172] width 788 height 345
click at [527, 287] on button "Start" at bounding box center [519, 296] width 66 height 19
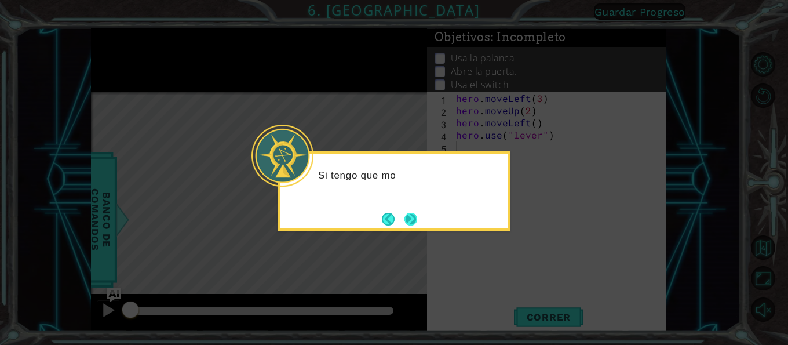
click at [411, 222] on button "Next" at bounding box center [410, 219] width 13 height 13
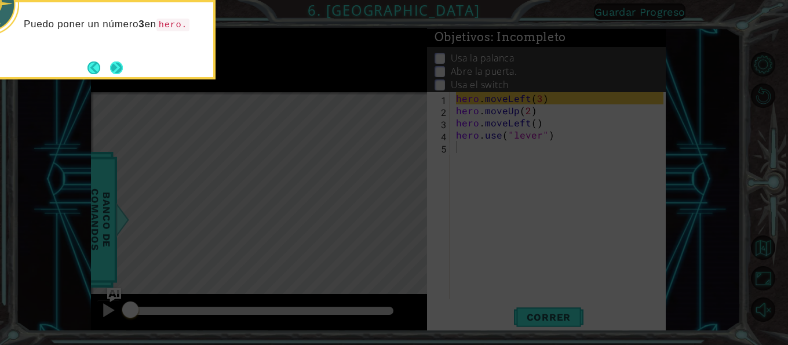
click at [111, 61] on button "Next" at bounding box center [116, 67] width 13 height 13
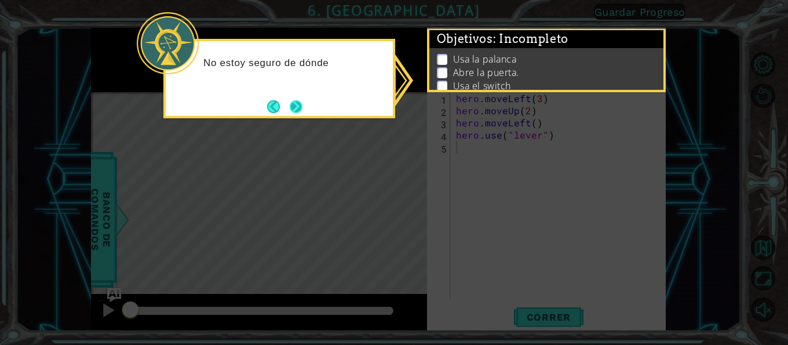
click at [302, 112] on button "Next" at bounding box center [296, 106] width 13 height 13
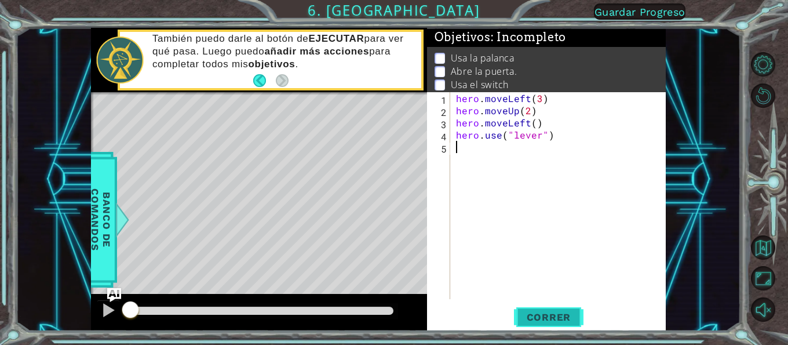
click at [555, 305] on button "Correr" at bounding box center [548, 317] width 69 height 24
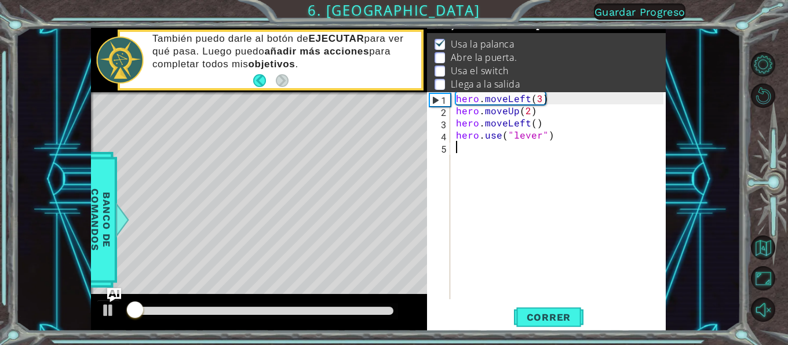
scroll to position [17, 0]
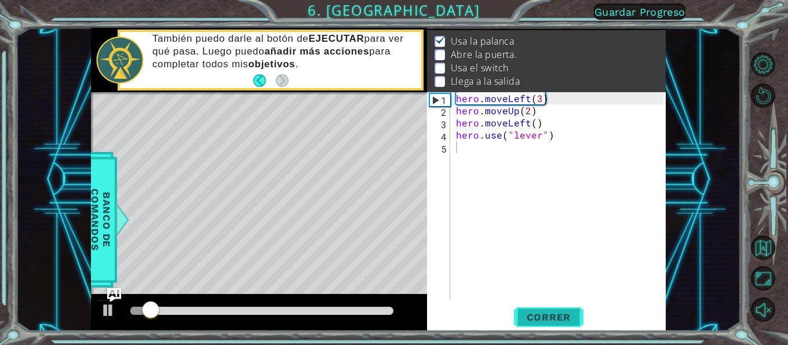
click at [552, 311] on span "Correr" at bounding box center [549, 317] width 68 height 12
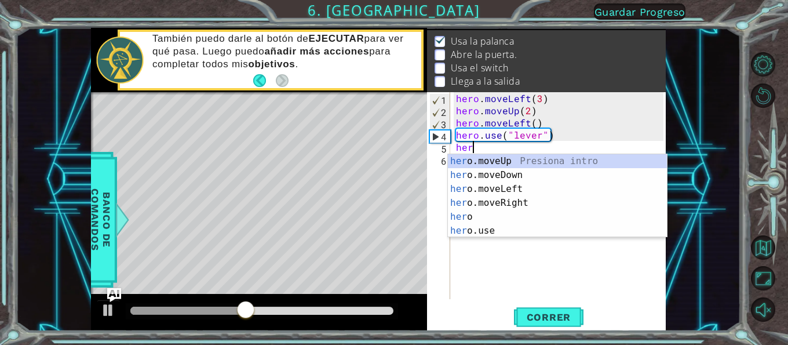
scroll to position [0, 1]
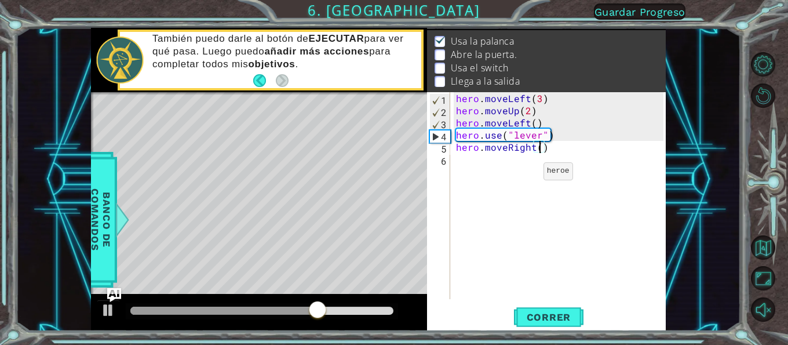
type textarea "hero.moveRight(3)"
click at [583, 154] on div "hero . moveLeft ( 3 ) hero . moveUp ( 2 ) hero . moveLeft ( ) hero . use ( "lev…" at bounding box center [560, 207] width 215 height 231
click at [528, 307] on button "Correr" at bounding box center [548, 317] width 69 height 24
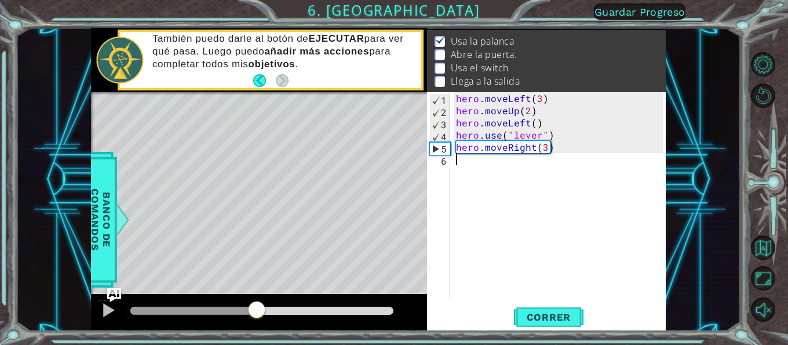
click at [259, 314] on div at bounding box center [261, 310] width 263 height 8
drag, startPoint x: 322, startPoint y: 309, endPoint x: 240, endPoint y: 307, distance: 81.7
click at [240, 307] on div at bounding box center [261, 310] width 263 height 8
click at [543, 149] on div "hero . moveLeft ( 3 ) hero . moveUp ( 2 ) hero . moveLeft ( ) hero . use ( "lev…" at bounding box center [560, 207] width 215 height 231
click at [519, 151] on div "hero . moveLeft ( 3 ) hero . moveUp ( 2 ) hero . moveLeft ( ) hero . use ( "lev…" at bounding box center [560, 207] width 215 height 231
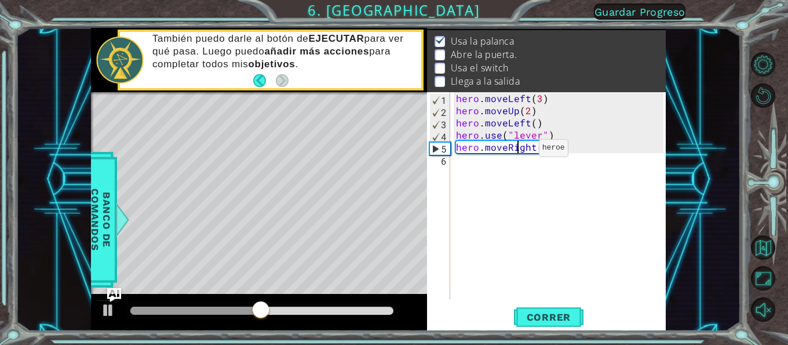
click at [519, 151] on div "hero . moveLeft ( 3 ) hero . moveUp ( 2 ) hero . moveLeft ( ) hero . use ( "lev…" at bounding box center [560, 207] width 215 height 231
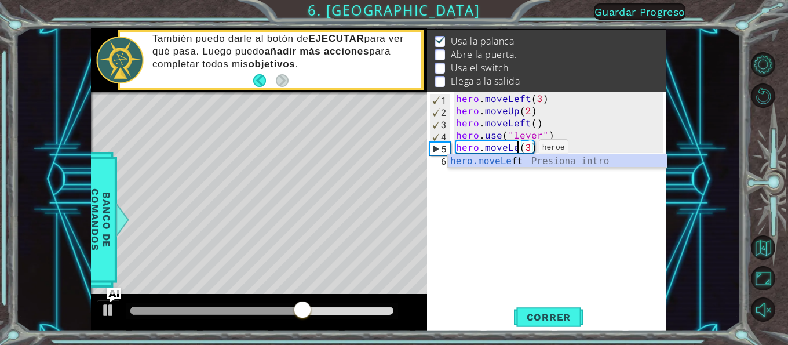
scroll to position [0, 4]
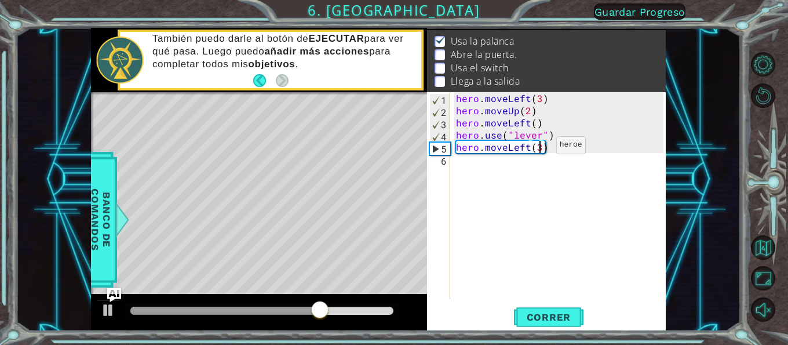
click at [536, 148] on div "hero . moveLeft ( 3 ) hero . moveUp ( 2 ) hero . moveLeft ( ) hero . use ( "lev…" at bounding box center [560, 207] width 215 height 231
type textarea "hero.moveLeft()"
click at [532, 166] on div "hero . moveLeft ( 3 ) hero . moveUp ( 2 ) hero . moveLeft ( ) hero . use ( "lev…" at bounding box center [560, 207] width 215 height 231
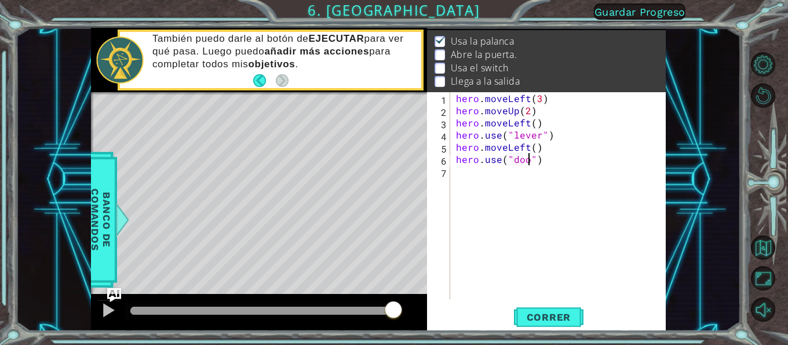
type textarea "hero.use("door")"
click at [581, 186] on div "hero . moveLeft ( 3 ) hero . moveUp ( 2 ) hero . moveLeft ( ) hero . use ( "lev…" at bounding box center [560, 207] width 215 height 231
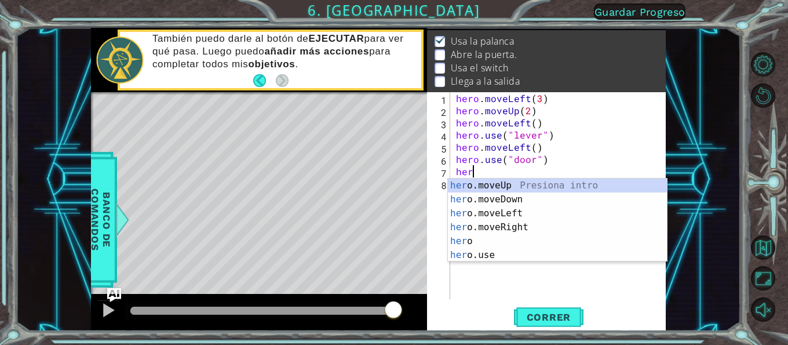
scroll to position [0, 1]
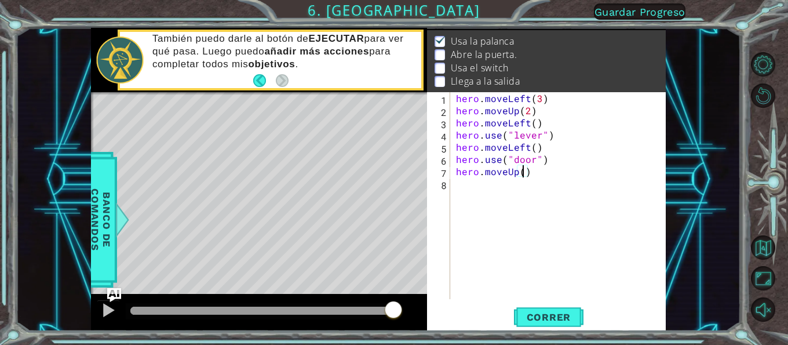
type textarea "hero.moveUp(2)"
click at [559, 169] on div "hero . moveLeft ( 3 ) hero . moveUp ( 2 ) hero . moveLeft ( ) hero . use ( "lev…" at bounding box center [560, 207] width 215 height 231
type textarea "he"
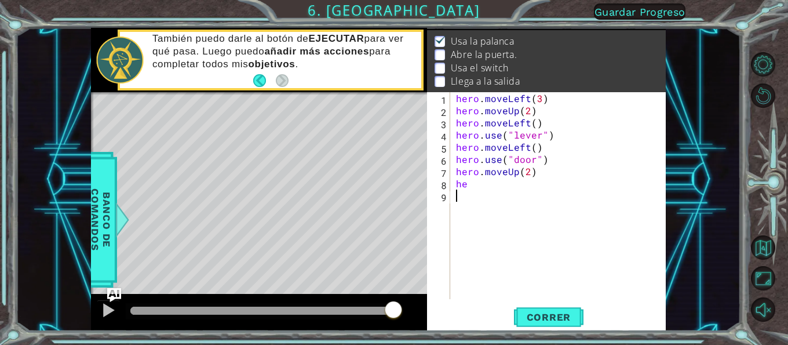
click at [517, 193] on div "hero . moveLeft ( 3 ) hero . moveUp ( 2 ) hero . moveLeft ( ) hero . use ( "lev…" at bounding box center [560, 207] width 215 height 231
click at [507, 184] on div "hero . moveLeft ( 3 ) hero . moveUp ( 2 ) hero . moveLeft ( ) hero . use ( "lev…" at bounding box center [560, 207] width 215 height 231
click at [557, 316] on span "Correr" at bounding box center [549, 317] width 68 height 12
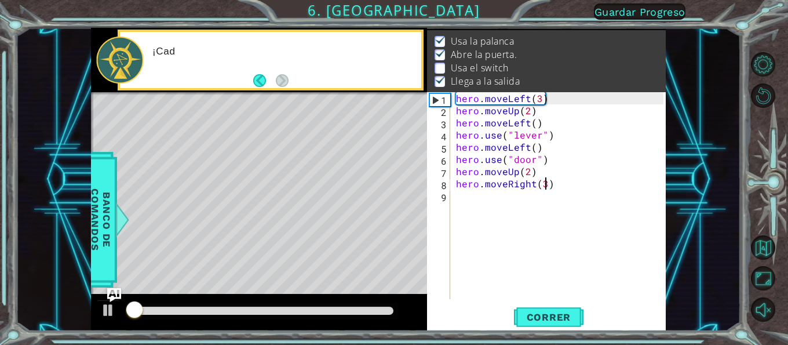
click at [373, 314] on div at bounding box center [261, 310] width 263 height 8
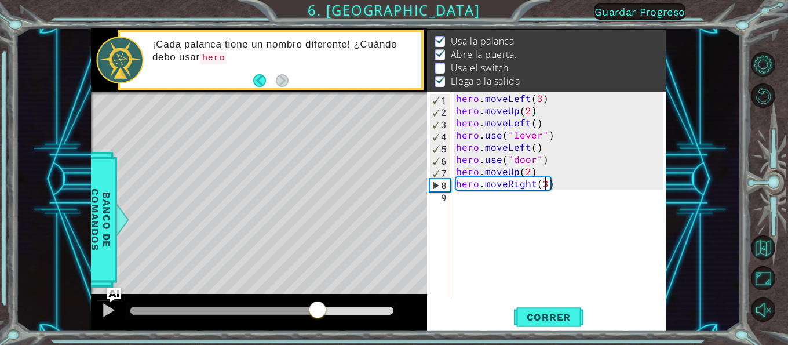
click at [317, 307] on div at bounding box center [223, 310] width 187 height 8
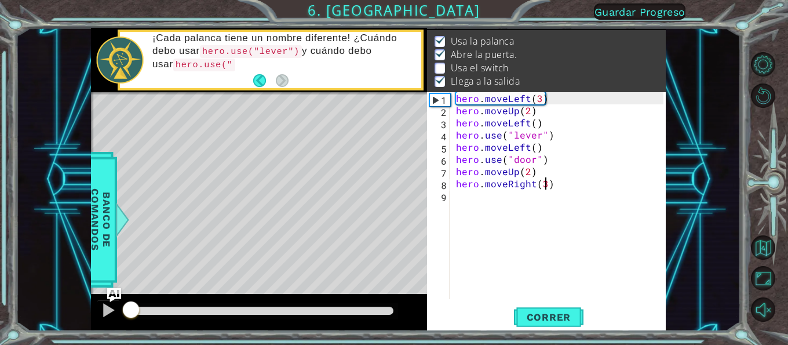
drag, startPoint x: 307, startPoint y: 309, endPoint x: 39, endPoint y: 300, distance: 268.3
click at [39, 300] on div "1 ההההההההההההההההההההההההההההההההההההההההההההההההההההההההההההההההההההההההההההה…" at bounding box center [378, 179] width 724 height 303
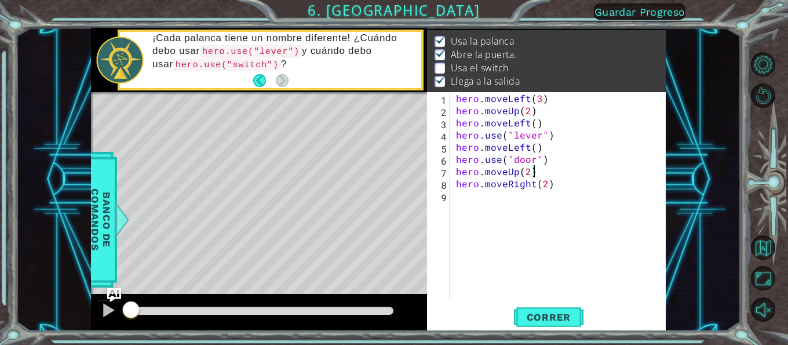
click at [602, 177] on div "hero . moveLeft ( 3 ) hero . moveUp ( 2 ) hero . moveLeft ( ) hero . use ( "lev…" at bounding box center [560, 207] width 215 height 231
type textarea "hero.moveUp(2)"
click at [600, 192] on div "hero . moveLeft ( 3 ) hero . moveUp ( 2 ) hero . moveLeft ( ) hero . use ( "lev…" at bounding box center [560, 207] width 215 height 231
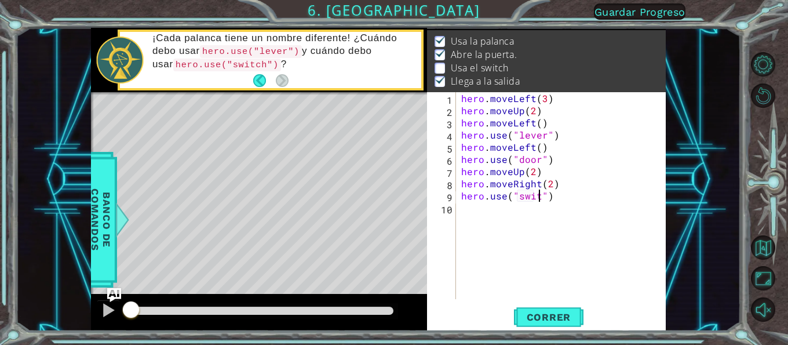
scroll to position [0, 5]
type textarea "hero.use("switch")"
click at [551, 314] on span "Correr" at bounding box center [549, 317] width 68 height 12
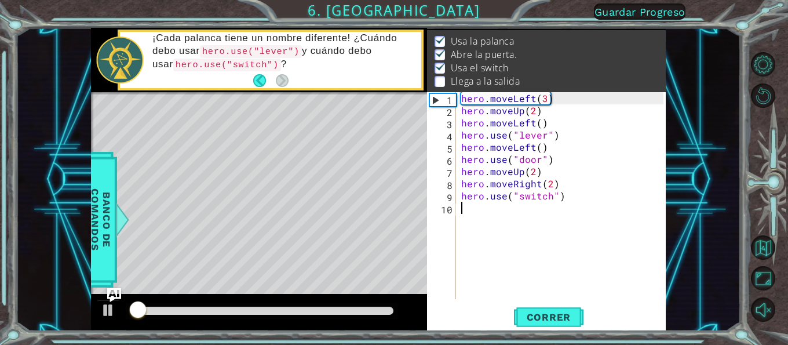
click at [576, 207] on div "hero . moveLeft ( 3 ) hero . moveUp ( 2 ) hero . moveLeft ( ) hero . use ( "lev…" at bounding box center [564, 207] width 210 height 231
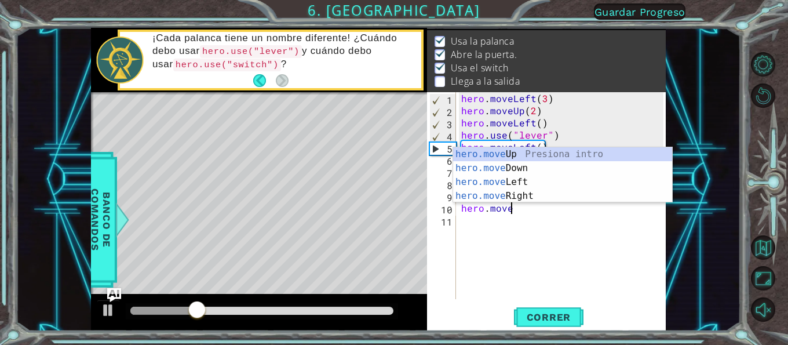
scroll to position [0, 2]
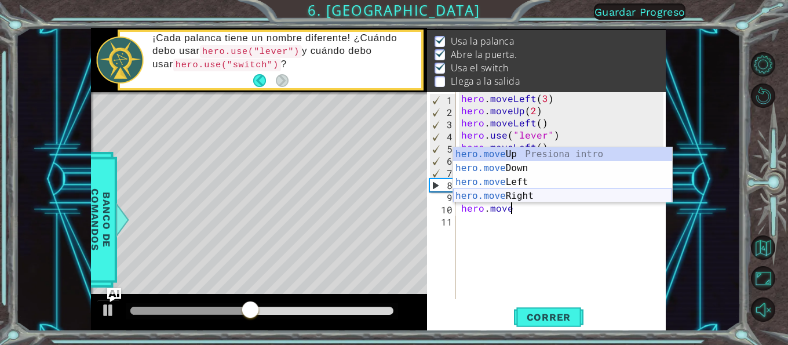
click at [541, 192] on div "hero.move Up Presiona intro hero.move Down Presiona intro hero.move Left Presio…" at bounding box center [562, 188] width 219 height 83
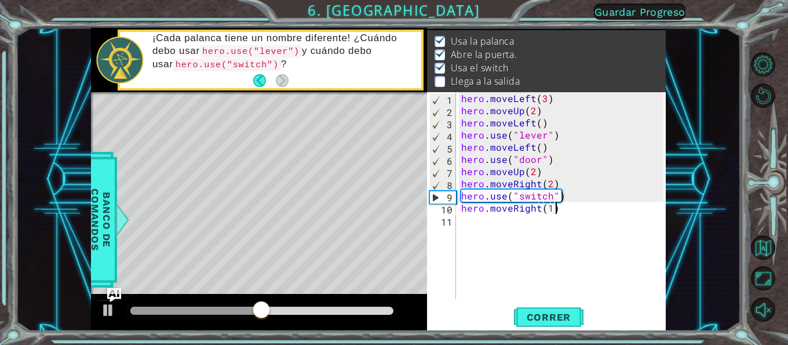
click at [584, 207] on div "hero . moveLeft ( 3 ) hero . moveUp ( 2 ) hero . moveLeft ( ) hero . use ( "lev…" at bounding box center [564, 207] width 210 height 231
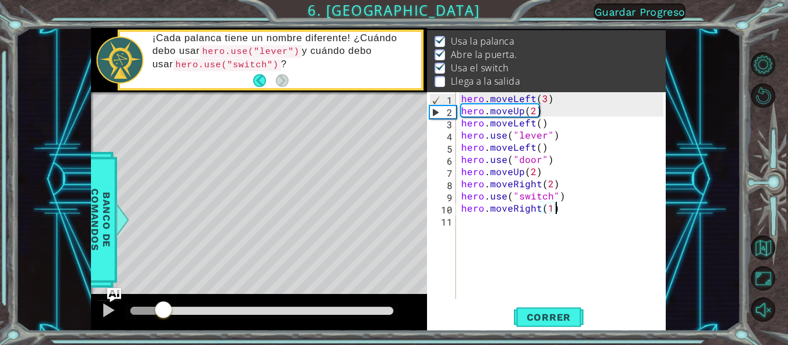
click at [163, 310] on div at bounding box center [147, 310] width 34 height 8
type textarea "hero.moveRight(1)"
click at [103, 314] on div at bounding box center [108, 309] width 15 height 15
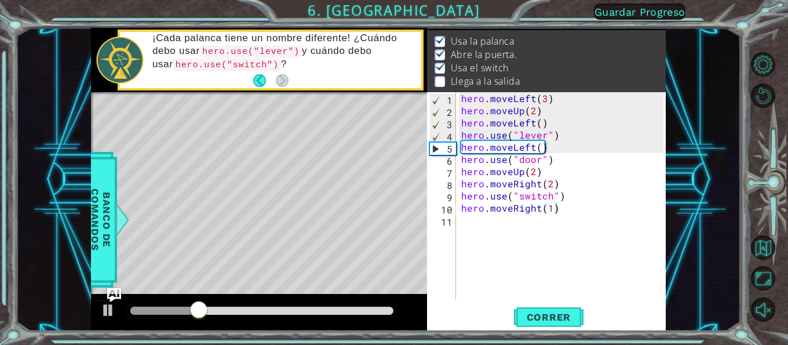
click at [297, 185] on div "Level Map" at bounding box center [358, 262] width 535 height 341
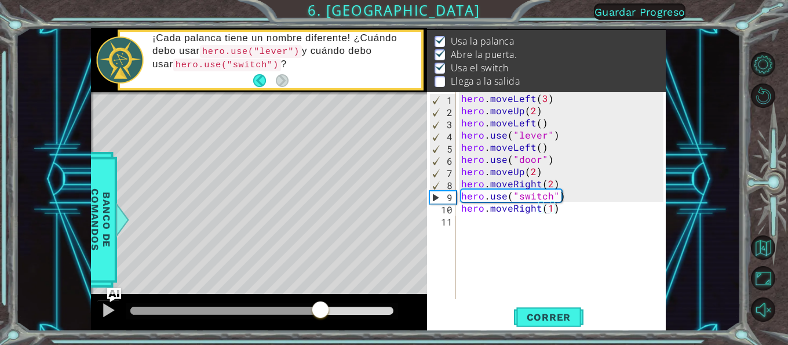
drag, startPoint x: 285, startPoint y: 306, endPoint x: 349, endPoint y: 307, distance: 63.1
click at [349, 307] on div at bounding box center [261, 310] width 263 height 8
drag, startPoint x: 336, startPoint y: 308, endPoint x: 290, endPoint y: 308, distance: 46.9
click at [290, 308] on div at bounding box center [209, 310] width 159 height 8
click at [265, 308] on div at bounding box center [211, 310] width 163 height 8
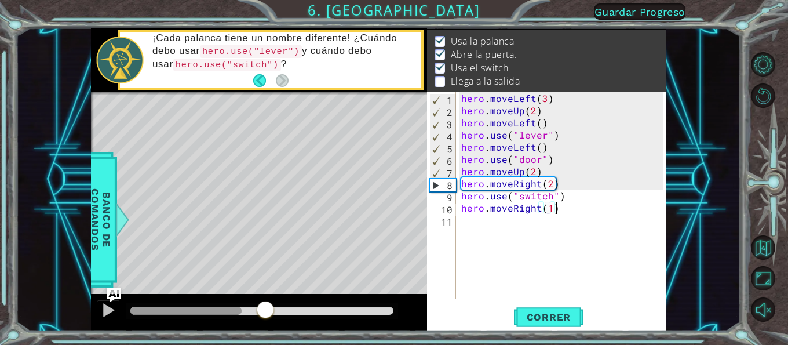
drag, startPoint x: 242, startPoint y: 309, endPoint x: 230, endPoint y: 309, distance: 12.2
click at [240, 309] on div at bounding box center [186, 310] width 112 height 8
click at [222, 307] on div at bounding box center [185, 310] width 111 height 8
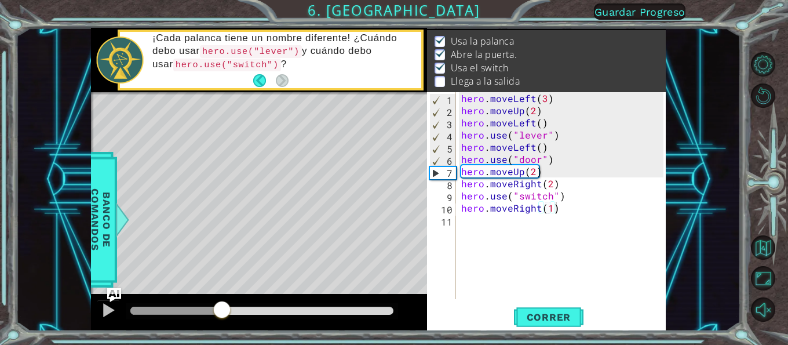
click at [238, 240] on div "Level Map" at bounding box center [358, 262] width 535 height 341
click at [118, 235] on div at bounding box center [122, 219] width 14 height 35
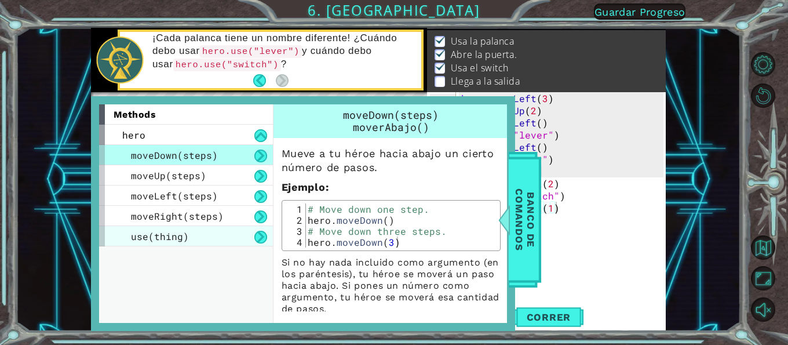
click at [203, 241] on div "use(thing)" at bounding box center [186, 236] width 174 height 20
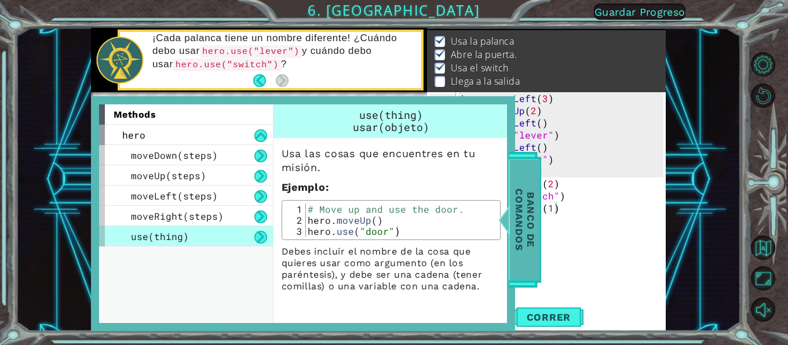
click at [530, 263] on span "Banco de comandos" at bounding box center [525, 219] width 30 height 120
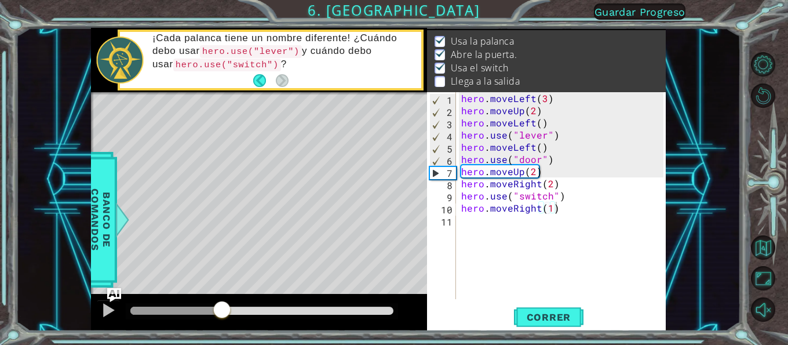
click at [339, 320] on div at bounding box center [259, 312] width 336 height 37
click at [332, 317] on div at bounding box center [262, 311] width 272 height 16
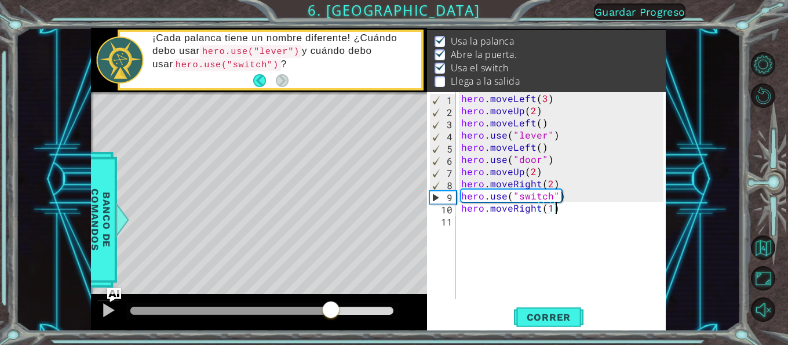
click at [331, 312] on div at bounding box center [261, 310] width 263 height 8
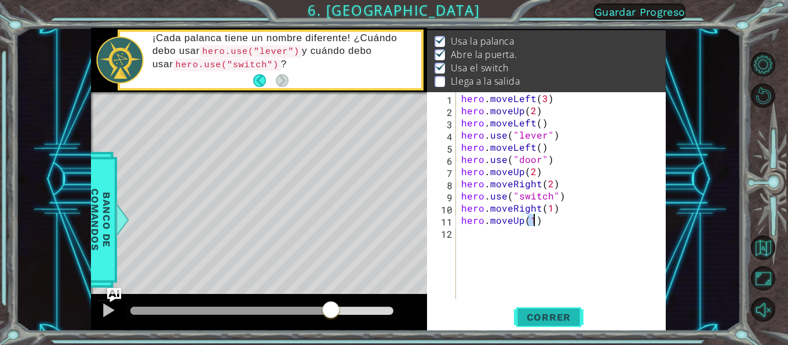
type textarea "hero.moveUp(1)"
click at [557, 313] on span "Correr" at bounding box center [549, 317] width 68 height 12
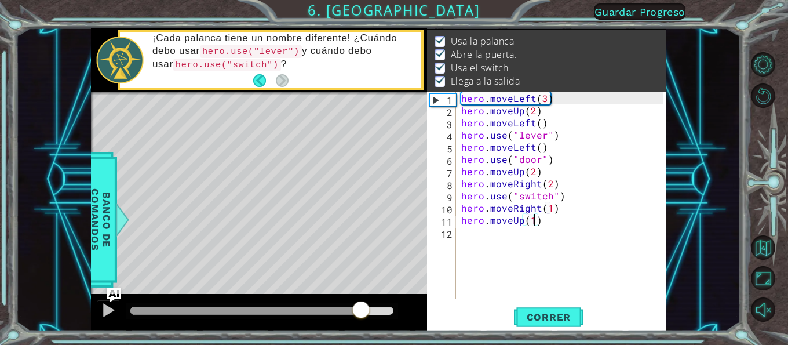
click at [360, 307] on div at bounding box center [261, 310] width 263 height 8
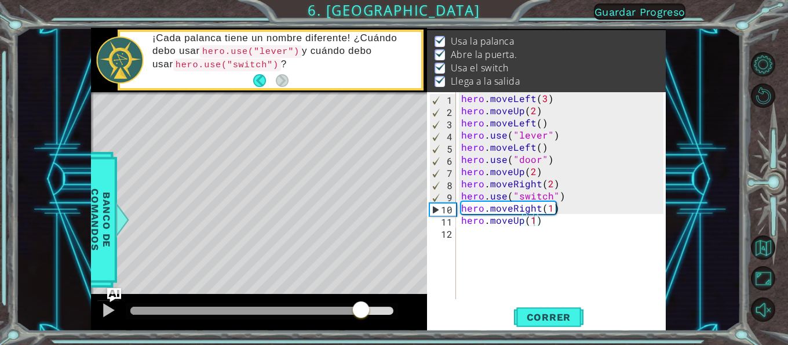
click at [307, 302] on div at bounding box center [259, 312] width 336 height 37
click at [290, 307] on div at bounding box center [245, 310] width 230 height 8
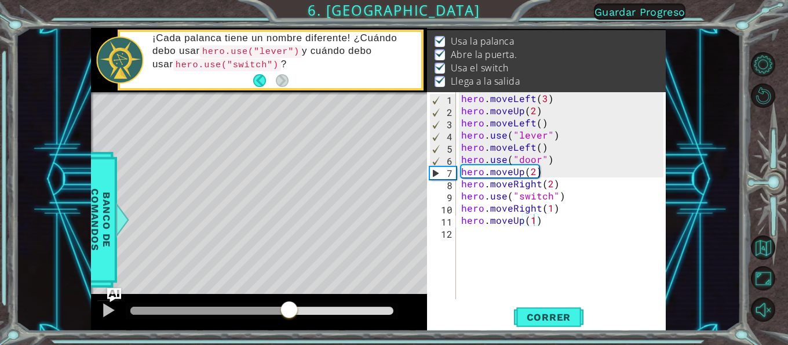
click at [262, 245] on div "Level Map" at bounding box center [358, 262] width 535 height 341
click at [111, 314] on div at bounding box center [108, 309] width 15 height 15
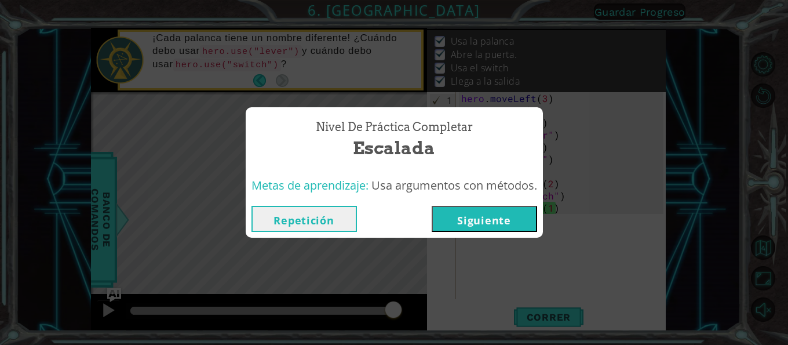
click at [489, 220] on button "Siguiente" at bounding box center [483, 219] width 105 height 26
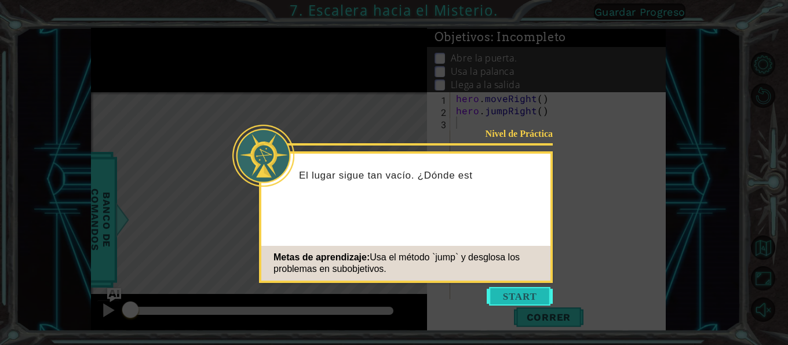
click at [492, 287] on button "Start" at bounding box center [519, 296] width 66 height 19
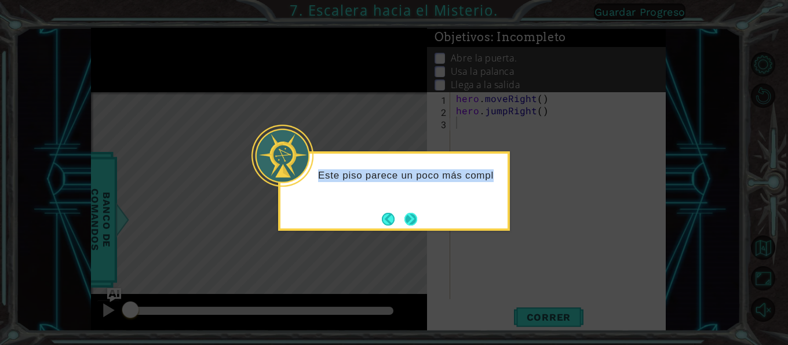
drag, startPoint x: 418, startPoint y: 202, endPoint x: 413, endPoint y: 226, distance: 24.1
click at [413, 204] on div "Este piso parece un poco más compl" at bounding box center [393, 178] width 227 height 50
click at [424, 193] on p "Este piso parece un poco más complicado." at bounding box center [408, 181] width 181 height 25
click at [419, 177] on p "Este piso parece un poco más complicado." at bounding box center [408, 181] width 181 height 25
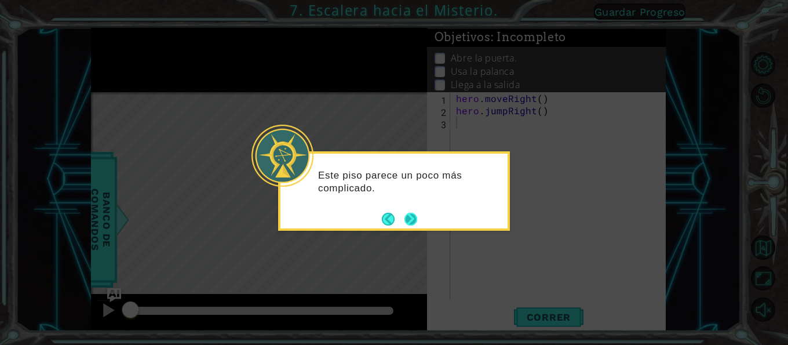
click at [416, 225] on button "Next" at bounding box center [410, 219] width 13 height 13
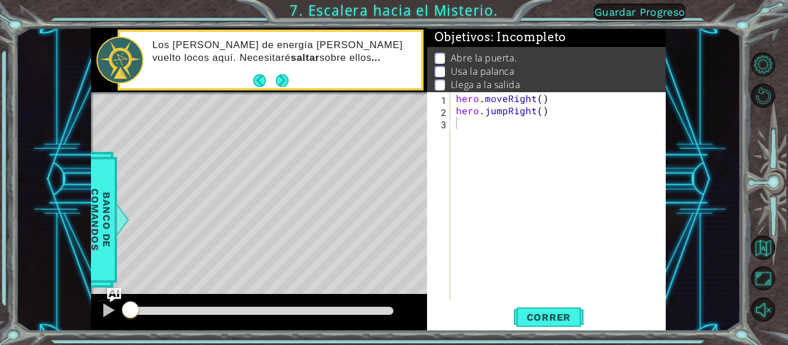
click at [545, 330] on div "1 2 3 hero . moveRight ( ) hero . jumpRight ( ) ההההההההההההההההההההההההההההההה…" at bounding box center [546, 211] width 239 height 239
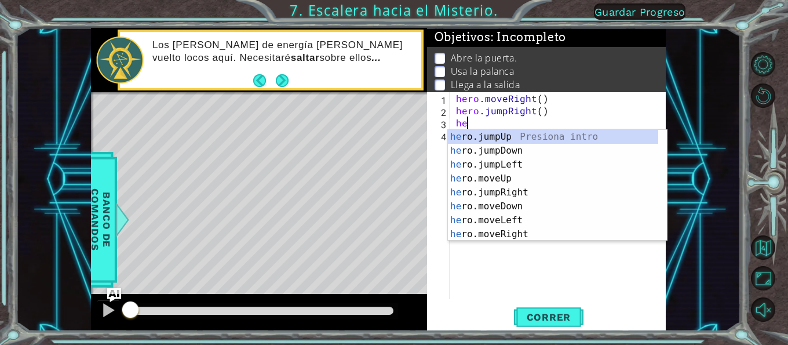
type textarea "her"
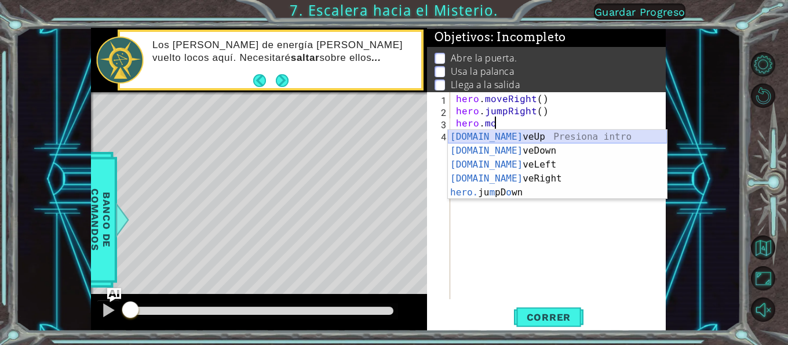
click at [496, 136] on div "[DOMAIN_NAME] veUp Presiona intro [DOMAIN_NAME] veDown Presiona intro [DOMAIN_N…" at bounding box center [557, 178] width 219 height 97
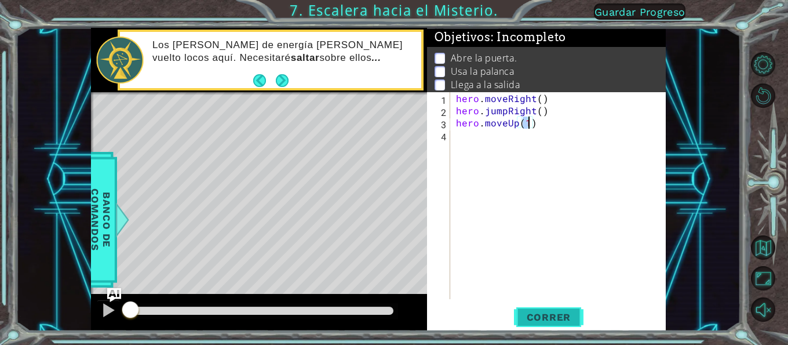
type textarea "hero.moveUp(1)"
click at [541, 318] on span "Correr" at bounding box center [549, 317] width 68 height 12
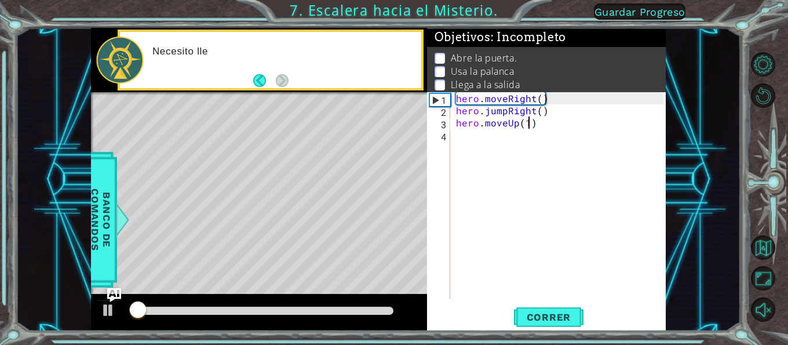
click at [548, 126] on div "hero . moveRight ( ) hero . jumpRight ( ) hero . moveUp ( 1 )" at bounding box center [560, 207] width 215 height 231
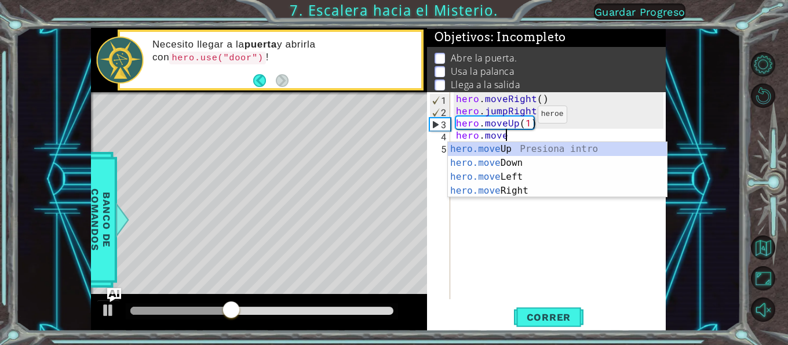
scroll to position [0, 3]
type textarea "hero.moveri"
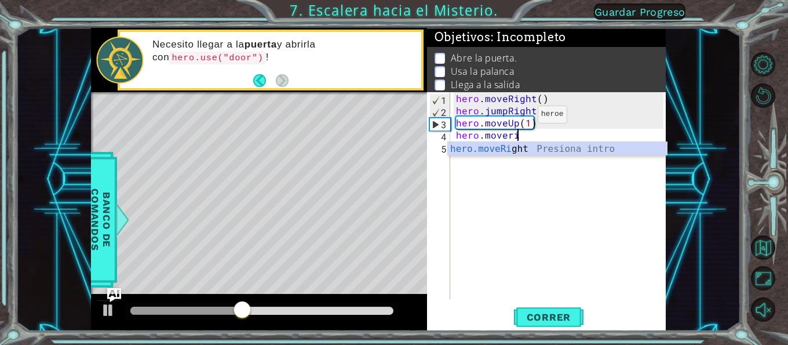
scroll to position [0, 0]
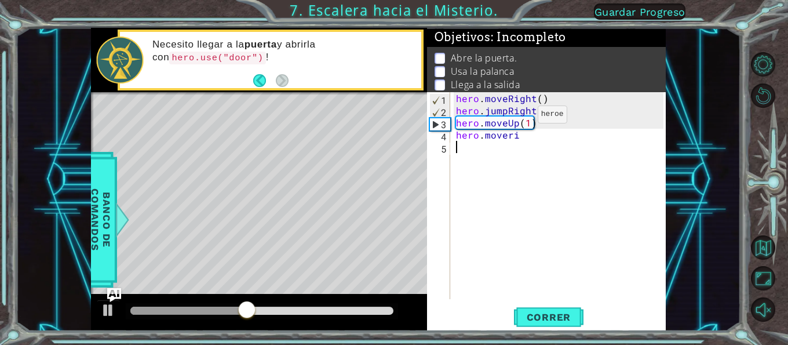
type textarea "hero.moveri"
click at [534, 141] on div "hero . moveRight ( ) hero . jumpRight ( ) hero . moveUp ( 1 ) hero . moveri" at bounding box center [560, 207] width 215 height 231
click at [529, 143] on div "hero . moveRight ( ) hero . jumpRight ( ) hero . moveUp ( 1 ) hero . moveri" at bounding box center [560, 207] width 215 height 231
click at [534, 137] on div "hero . moveRight ( ) hero . jumpRight ( ) hero . moveUp ( 1 ) hero . moveri" at bounding box center [560, 207] width 215 height 231
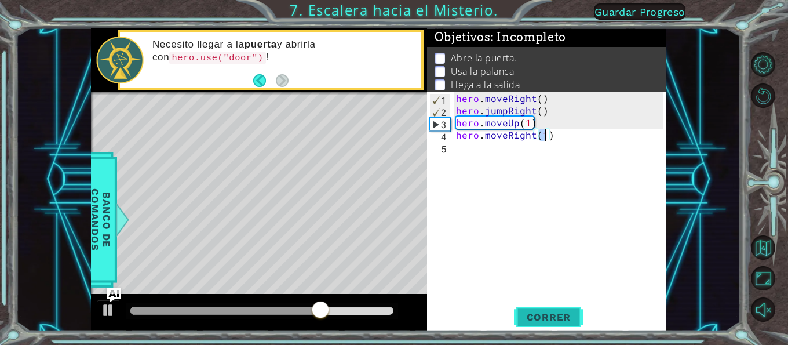
type textarea "hero.moveRight(1)"
click at [551, 325] on button "Correr" at bounding box center [548, 317] width 69 height 24
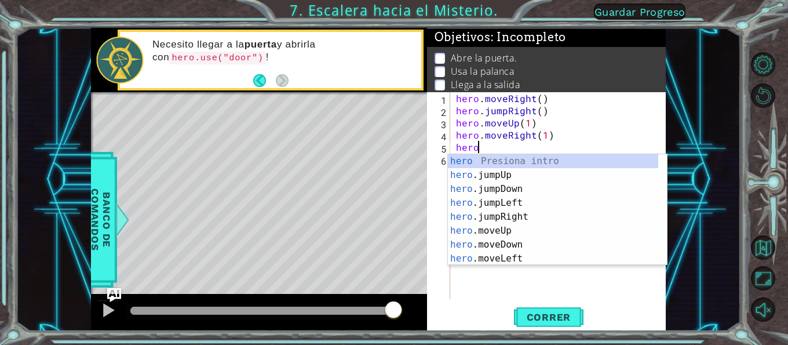
scroll to position [0, 1]
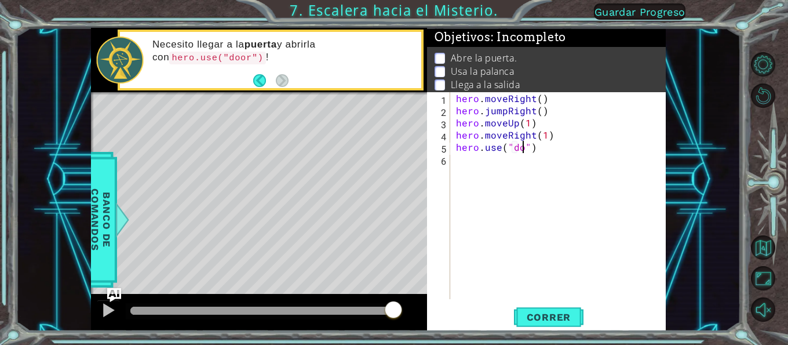
type textarea "hero.use("door")"
type textarea "hero.moveUp(2)"
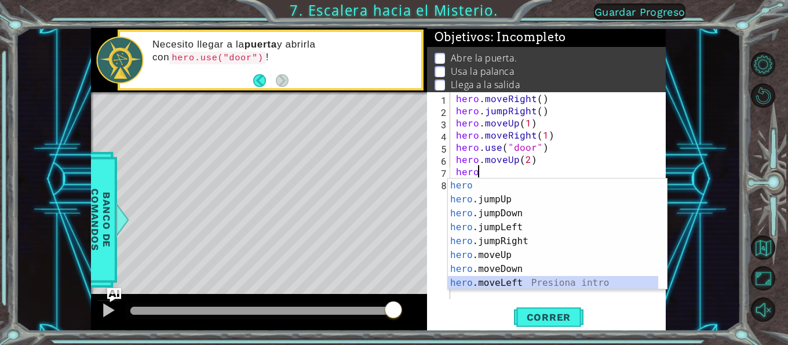
scroll to position [0, 5]
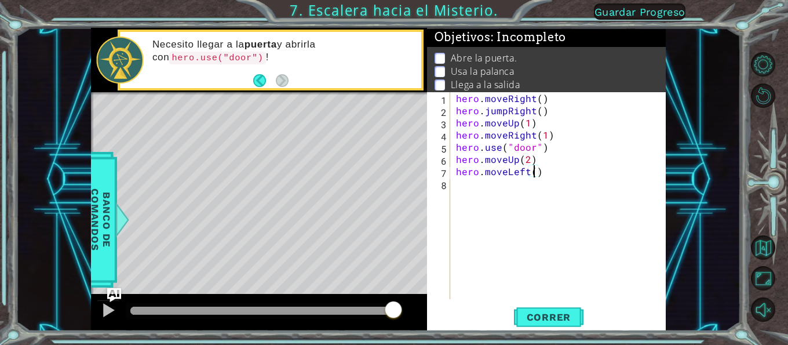
type textarea "hero.moveLeft(1)"
type textarea "hero.use("lever")"
click at [579, 317] on span "Correr" at bounding box center [549, 317] width 68 height 12
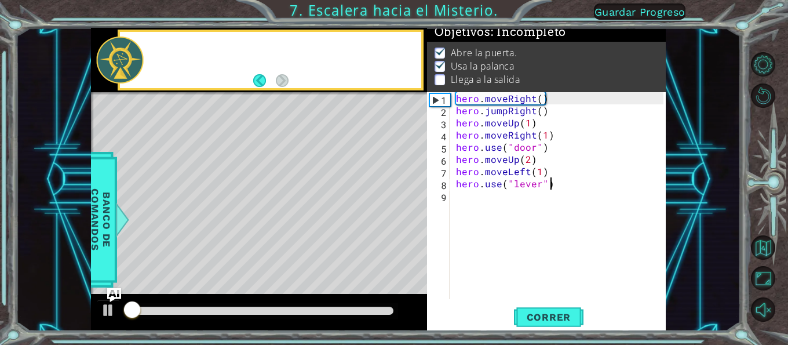
scroll to position [10, 0]
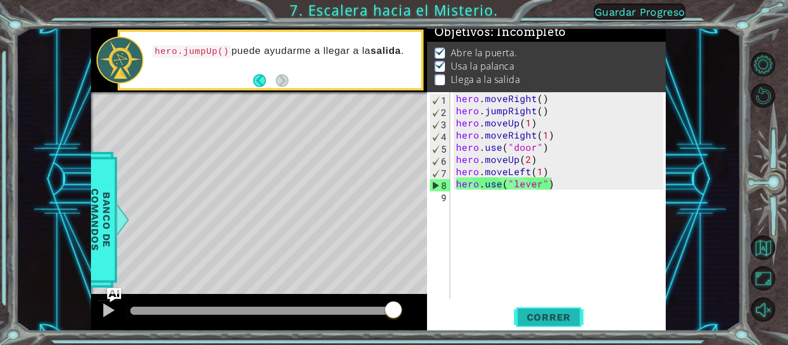
click at [542, 323] on button "Correr" at bounding box center [548, 317] width 69 height 24
click at [529, 213] on div "hero . moveRight ( ) hero . jumpRight ( ) hero . moveUp ( 1 ) hero . moveRight …" at bounding box center [560, 207] width 215 height 231
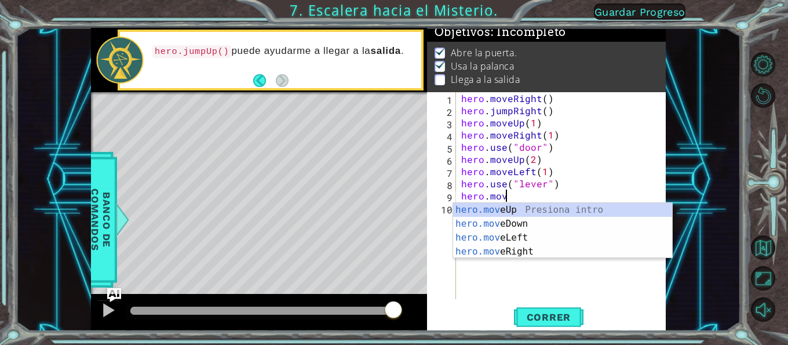
scroll to position [0, 2]
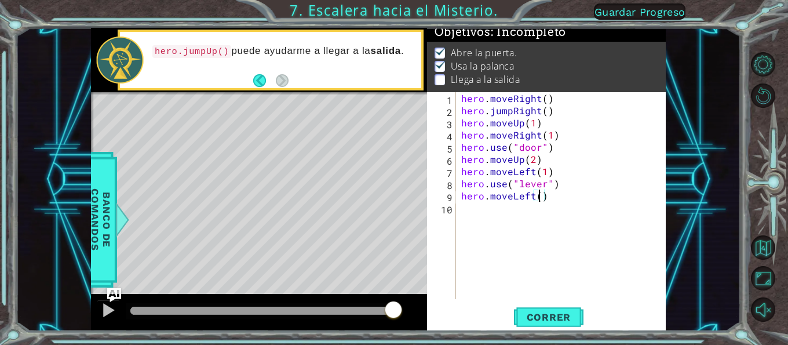
type textarea "hero.moveLeft(2)"
click at [555, 144] on div "hero . moveRight ( ) hero . jumpRight ( ) hero . moveUp ( 1 ) hero . moveRight …" at bounding box center [564, 207] width 210 height 231
click at [529, 212] on div "hero . moveRight ( ) hero . jumpRight ( ) hero . moveUp ( 1 ) hero . moveRight …" at bounding box center [564, 207] width 210 height 231
click at [523, 213] on div "hero . moveRight ( ) hero . jumpRight ( ) hero . moveUp ( 1 ) hero . moveRight …" at bounding box center [564, 207] width 210 height 231
click at [524, 212] on div "hero . moveRight ( ) hero . jumpRight ( ) hero . moveUp ( 1 ) hero . moveRight …" at bounding box center [564, 207] width 210 height 231
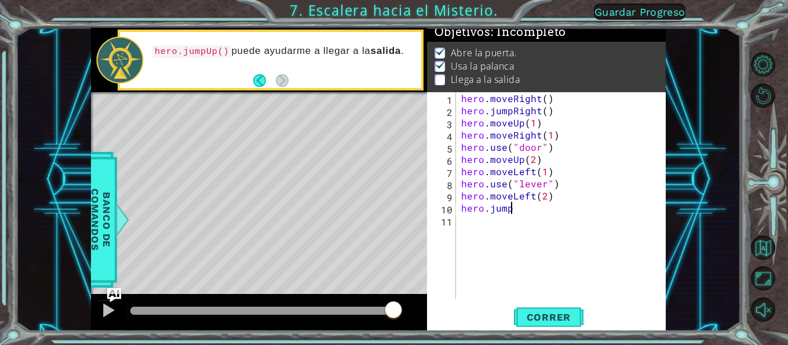
click at [524, 212] on div "hero . moveRight ( ) hero . jumpRight ( ) hero . moveUp ( 1 ) hero . moveRight …" at bounding box center [564, 207] width 210 height 231
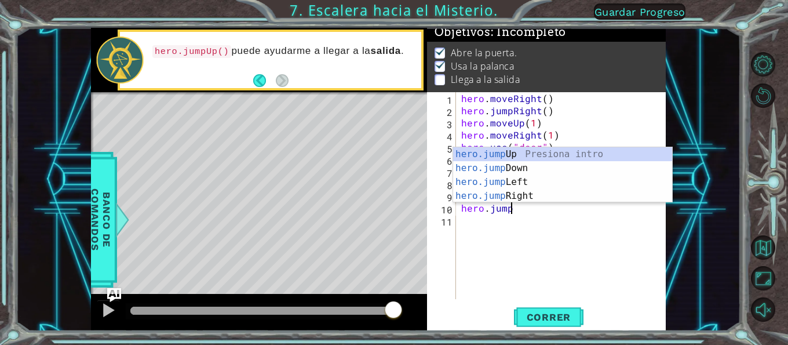
type textarea "hero.jump"
drag, startPoint x: 787, startPoint y: 6, endPoint x: 512, endPoint y: 160, distance: 315.0
click at [512, 160] on div "hero.jump Up Presiona intro hero.jump Down Presiona intro hero.jump Left Presio…" at bounding box center [562, 188] width 219 height 83
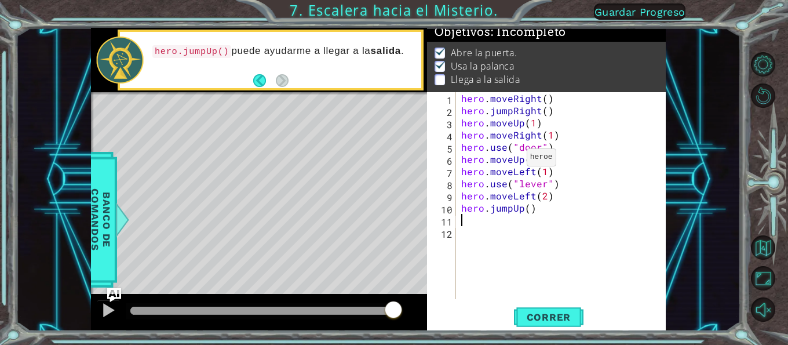
scroll to position [0, 0]
click at [541, 218] on div "hero . moveRight ( ) hero . jumpRight ( ) hero . moveUp ( 1 ) hero . moveRight …" at bounding box center [564, 207] width 210 height 231
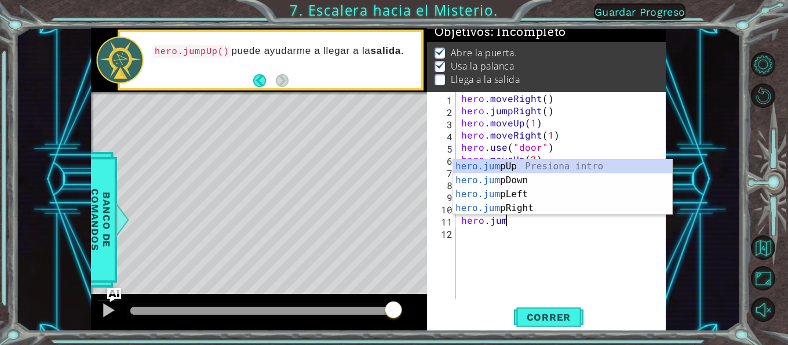
type textarea "hero.jump"
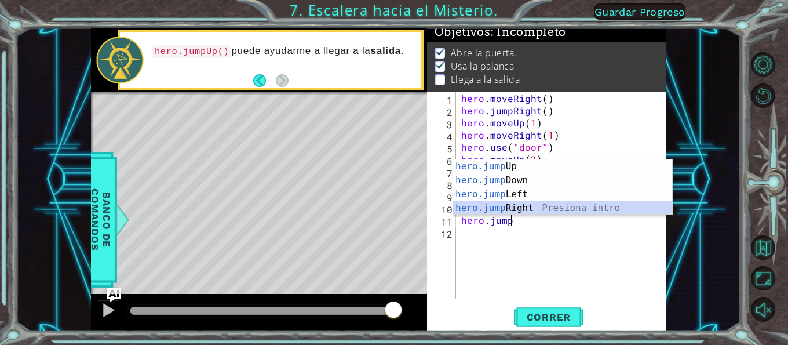
click at [563, 204] on div "hero.jump Up Presiona intro hero.jump Down Presiona intro hero.jump Left Presio…" at bounding box center [562, 200] width 219 height 83
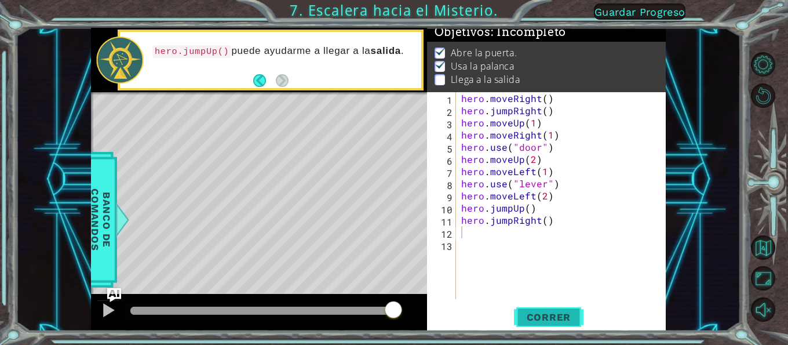
click at [563, 309] on button "Correr" at bounding box center [548, 317] width 69 height 24
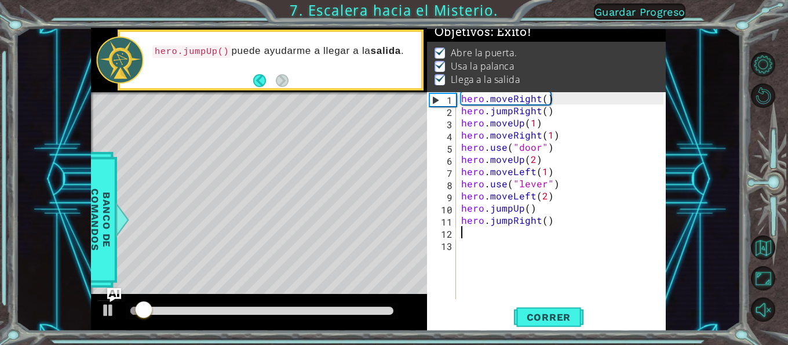
click at [260, 309] on div at bounding box center [261, 310] width 263 height 8
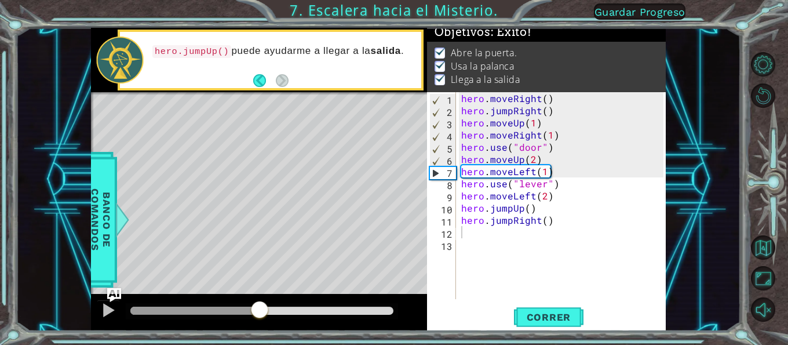
click at [230, 306] on div at bounding box center [262, 311] width 272 height 16
click at [109, 317] on div at bounding box center [108, 309] width 15 height 15
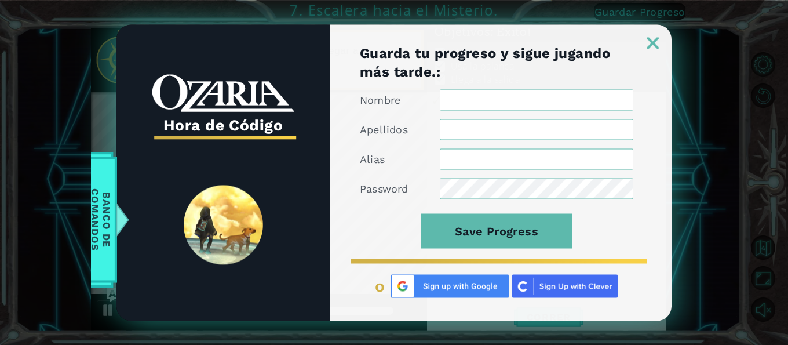
drag, startPoint x: 557, startPoint y: 76, endPoint x: 560, endPoint y: 70, distance: 6.8
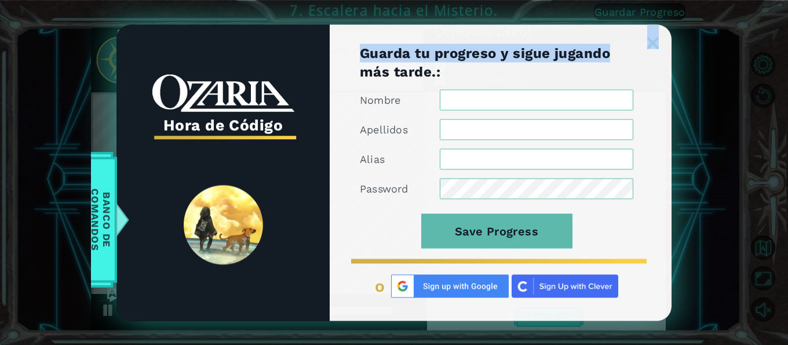
drag, startPoint x: 560, startPoint y: 70, endPoint x: 636, endPoint y: 39, distance: 82.1
click at [636, 39] on div "Guarda tu progreso y sigue jugando más tarde.: Nombre Apellidos Alias Password …" at bounding box center [501, 172] width 342 height 296
click at [649, 42] on img at bounding box center [653, 43] width 12 height 12
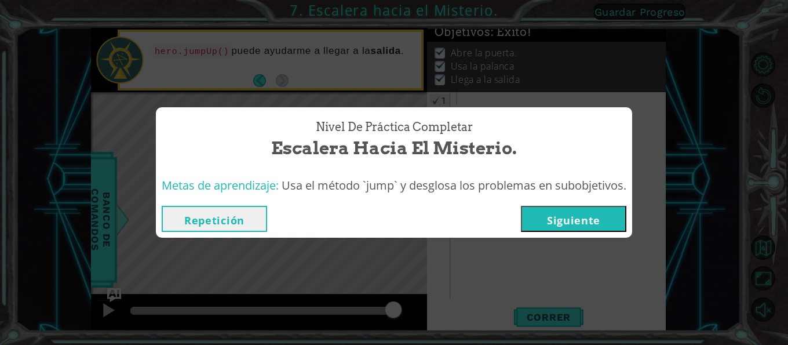
click at [580, 219] on button "Siguiente" at bounding box center [573, 219] width 105 height 26
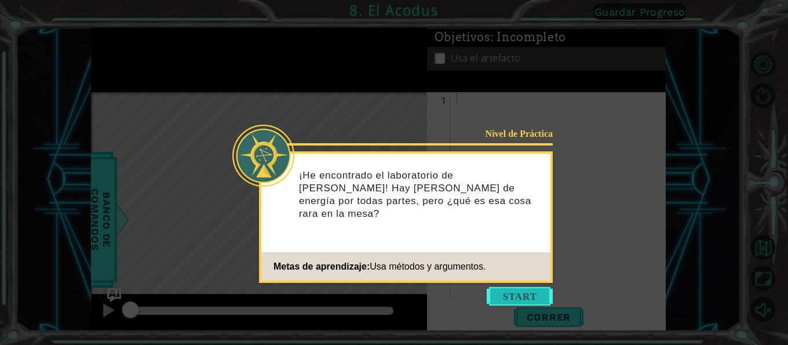
click at [519, 297] on button "Start" at bounding box center [519, 296] width 66 height 19
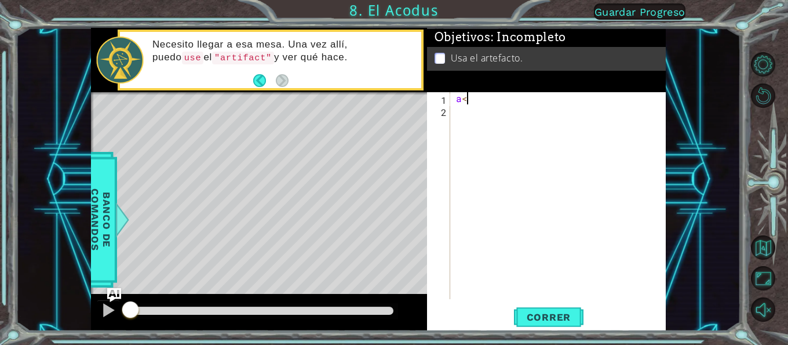
type textarea "a"
type textarea "DAMWE UN GRRRRR"
type textarea "UN QUE?"
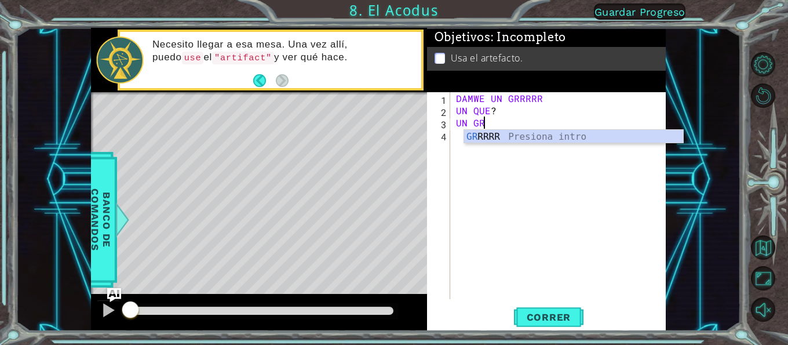
scroll to position [0, 2]
type textarea "UN GRRRRR"
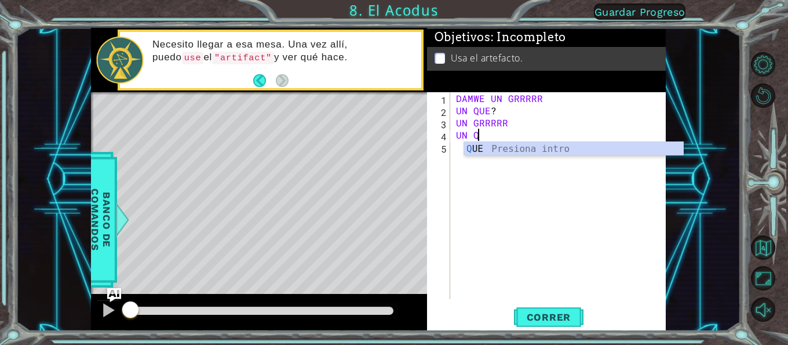
scroll to position [0, 1]
type textarea "UN QUE?"
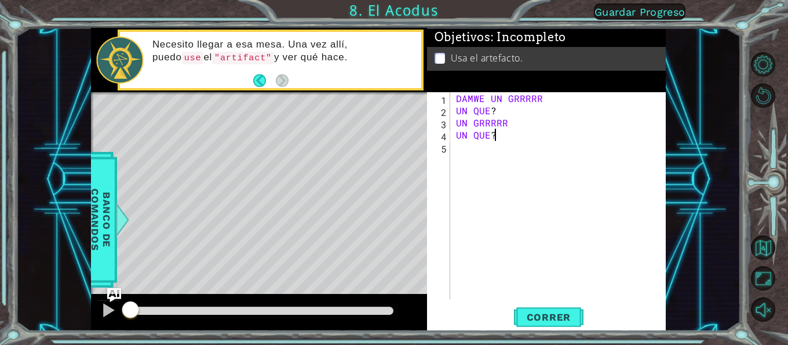
scroll to position [0, 0]
type textarea "U"
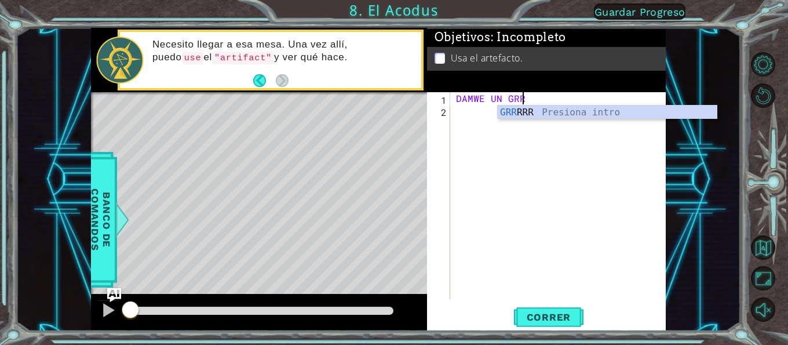
type textarea "D"
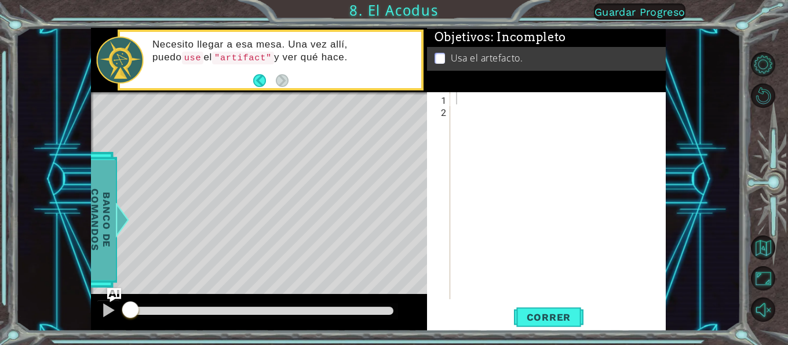
drag, startPoint x: 441, startPoint y: 268, endPoint x: 104, endPoint y: 251, distance: 337.5
click at [104, 251] on span "Banco de comandos" at bounding box center [101, 219] width 30 height 120
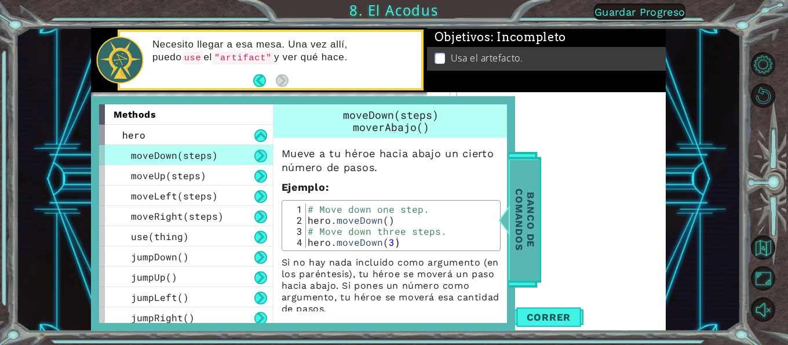
click at [532, 191] on span "Banco de comandos" at bounding box center [525, 219] width 30 height 120
